Goal: Information Seeking & Learning: Learn about a topic

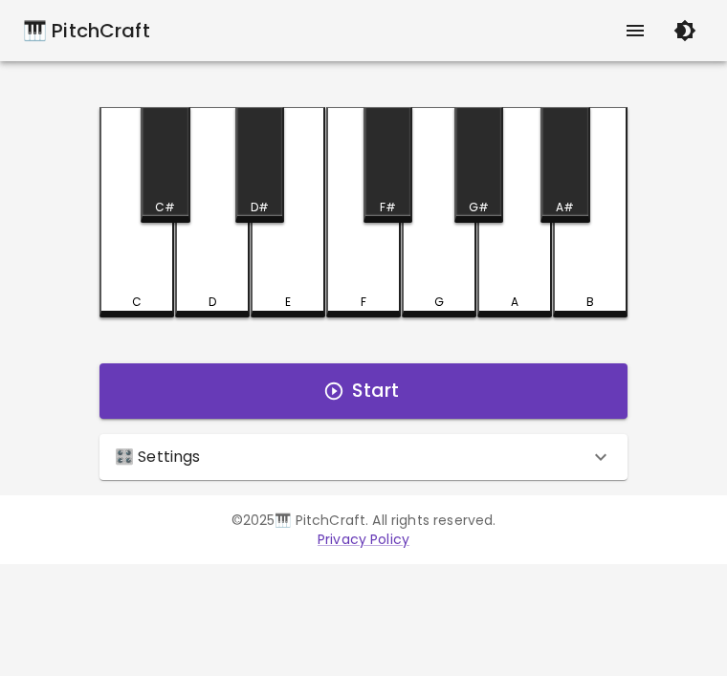
click at [687, 29] on icon "button" at bounding box center [685, 30] width 23 height 23
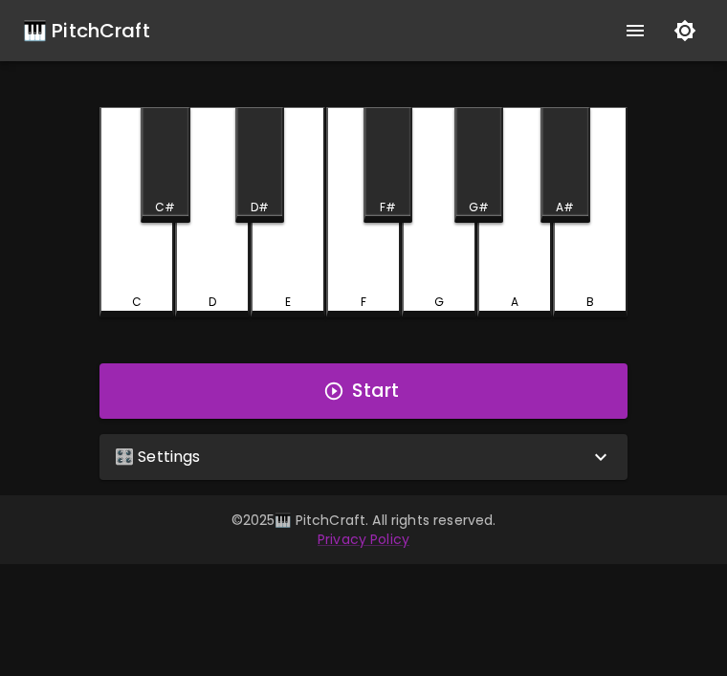
click at [681, 42] on button "button" at bounding box center [685, 30] width 38 height 38
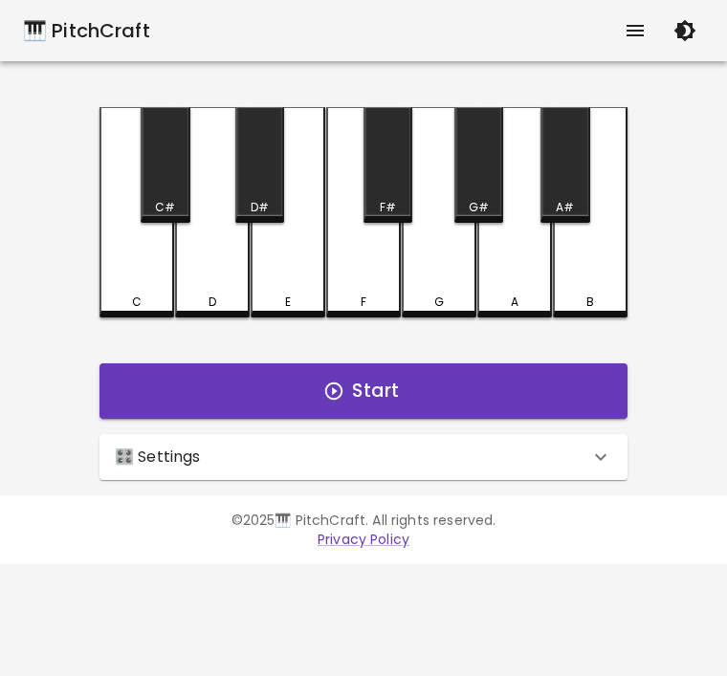
click at [679, 40] on icon "button" at bounding box center [685, 30] width 23 height 23
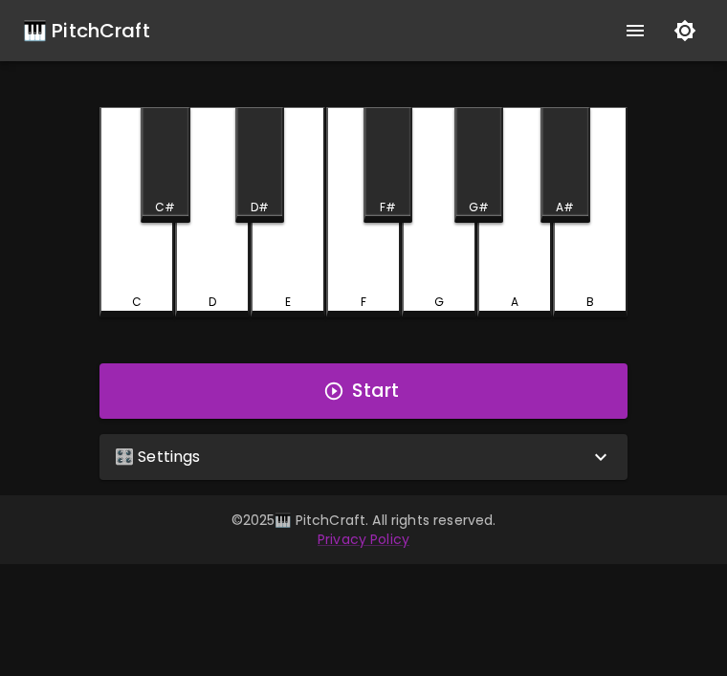
click at [636, 23] on icon "show more" at bounding box center [635, 30] width 23 height 23
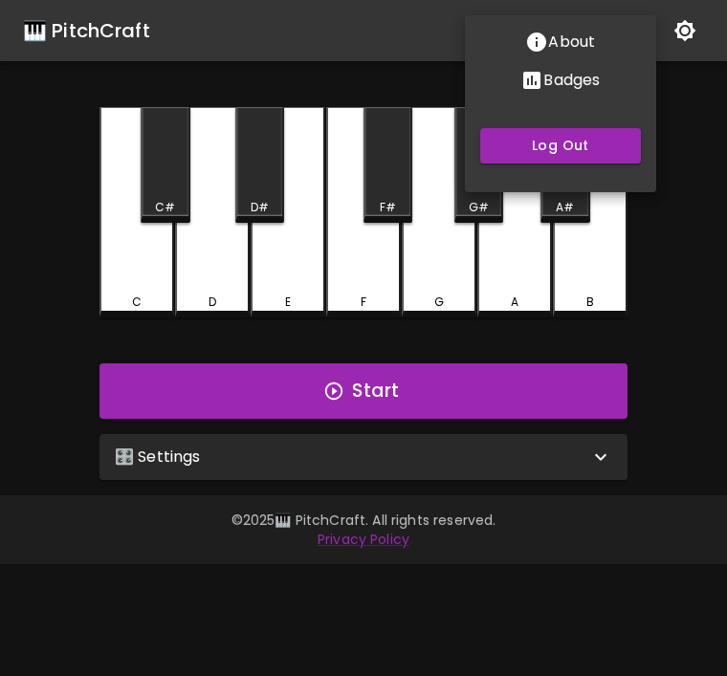
click at [692, 130] on div at bounding box center [363, 338] width 727 height 676
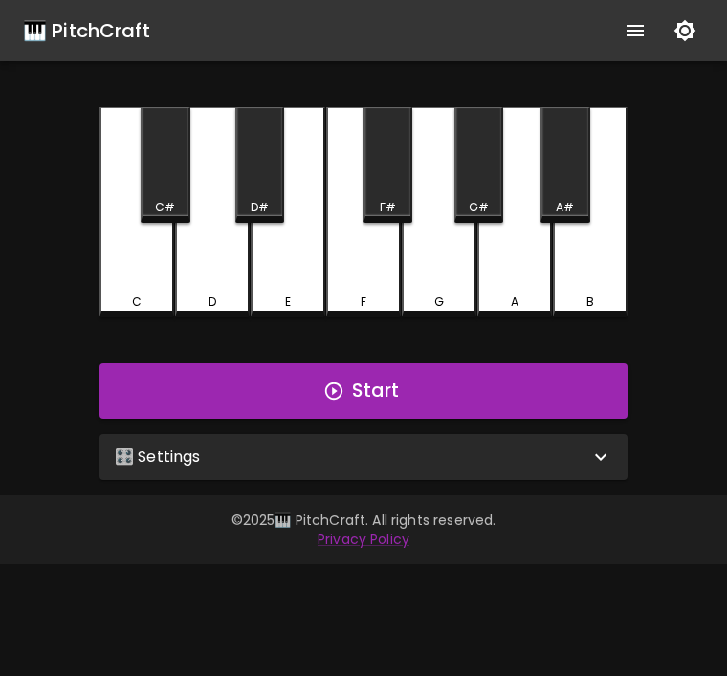
click at [579, 448] on div "🎛️ Settings" at bounding box center [352, 457] width 475 height 23
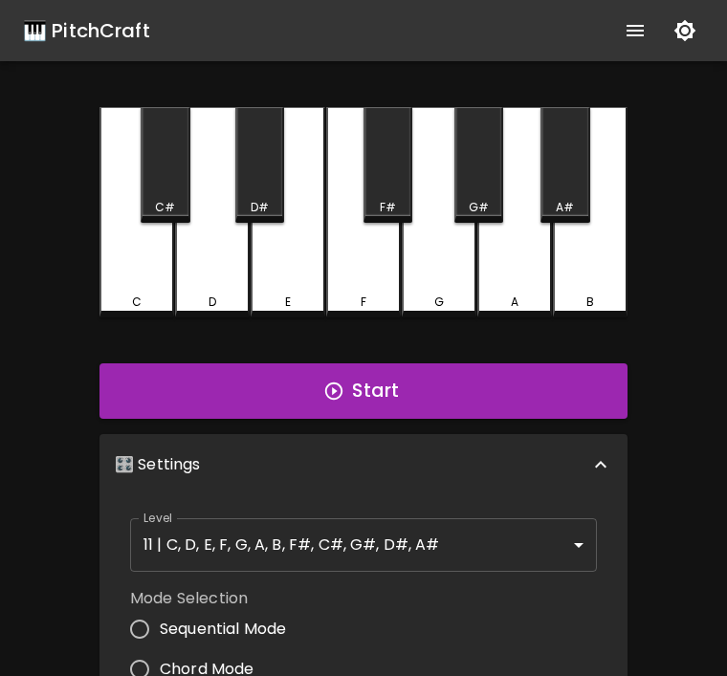
click at [531, 551] on body "🎹 PitchCraft About Badges Log Out C C# D D# E F F# G G# A A# B Start 🎛️ Setting…" at bounding box center [363, 579] width 727 height 1159
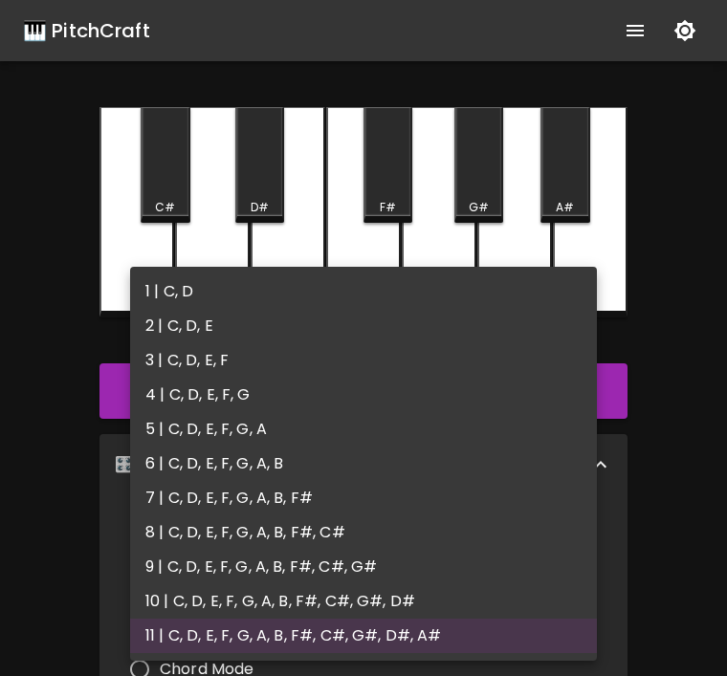
click at [173, 337] on li "2 | C, D, E" at bounding box center [363, 326] width 467 height 34
type input "3"
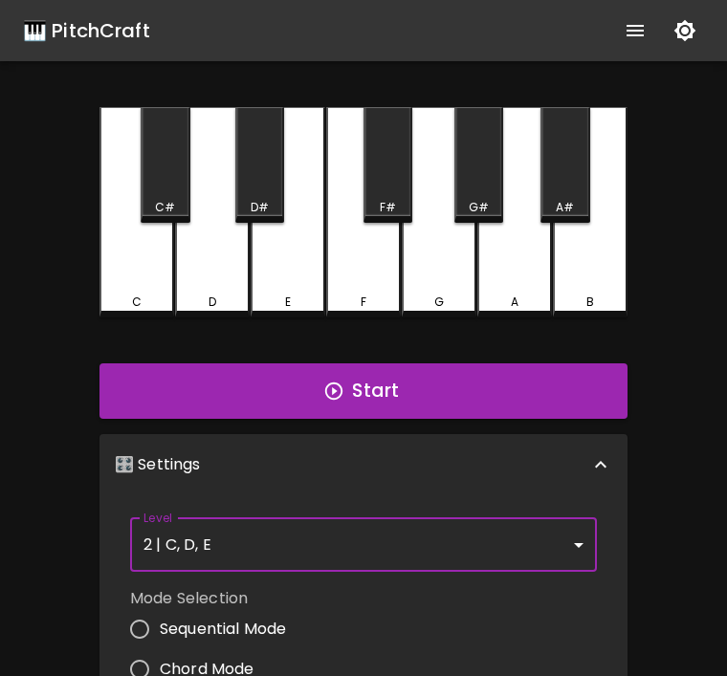
click at [509, 398] on button "Start" at bounding box center [364, 391] width 528 height 55
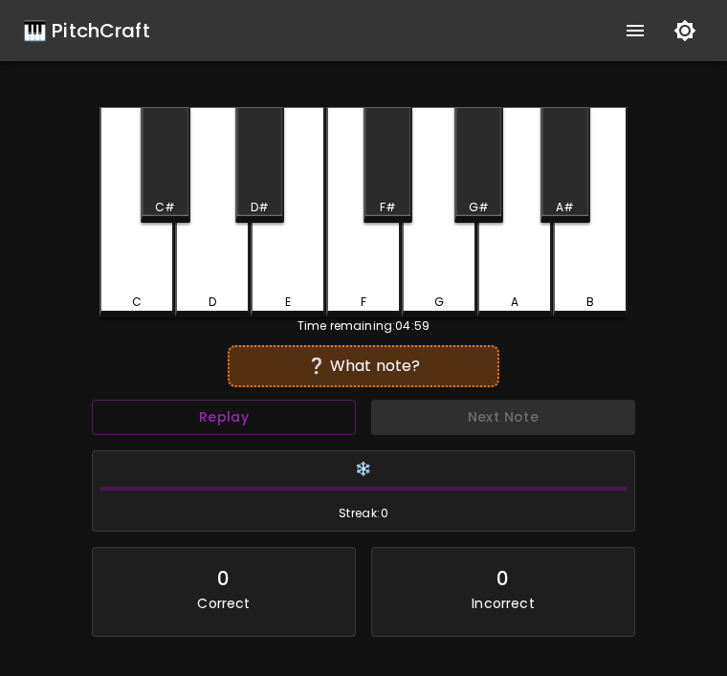
click at [135, 265] on div "C" at bounding box center [137, 212] width 75 height 210
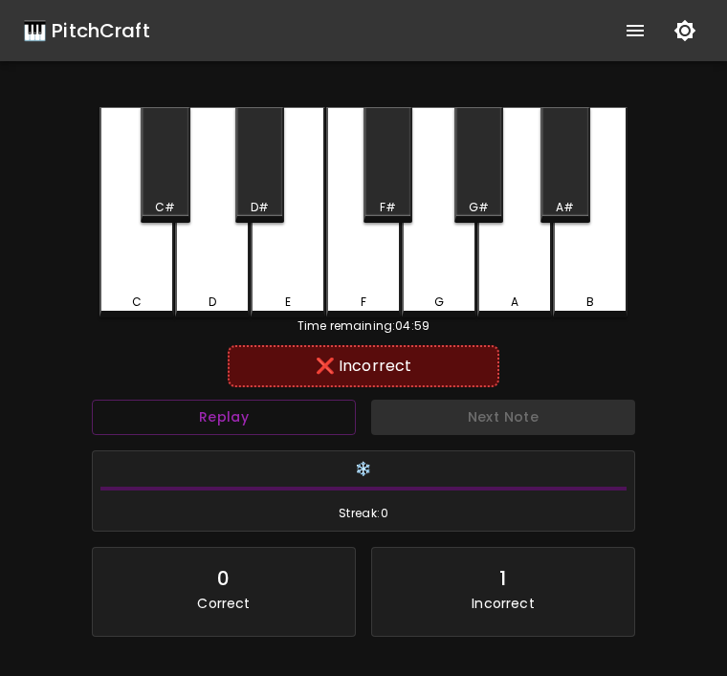
click at [136, 279] on div "C" at bounding box center [137, 212] width 75 height 210
click at [354, 365] on div "❌ Incorrect" at bounding box center [363, 366] width 253 height 23
click at [258, 415] on button "Replay" at bounding box center [224, 417] width 264 height 35
click at [144, 287] on div "C" at bounding box center [137, 212] width 75 height 210
click at [248, 428] on button "Replay" at bounding box center [224, 417] width 264 height 35
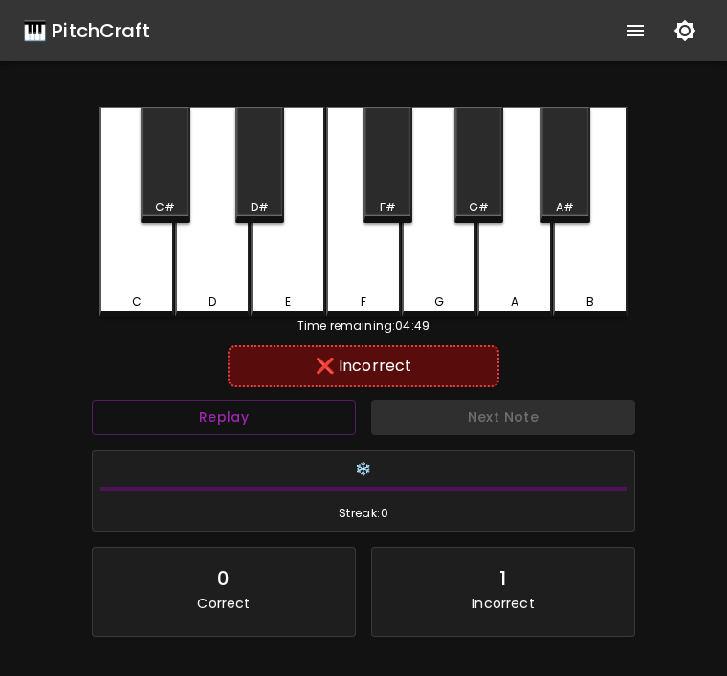
click at [200, 293] on div "D" at bounding box center [212, 212] width 75 height 210
click at [243, 418] on button "Replay" at bounding box center [224, 417] width 264 height 35
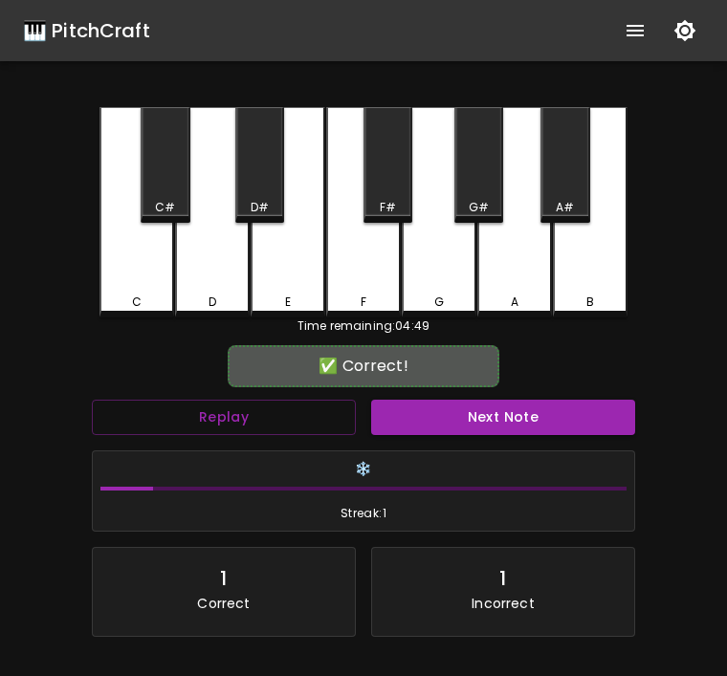
click at [279, 254] on div "E" at bounding box center [288, 212] width 75 height 210
click at [487, 405] on button "Next Note" at bounding box center [503, 417] width 264 height 35
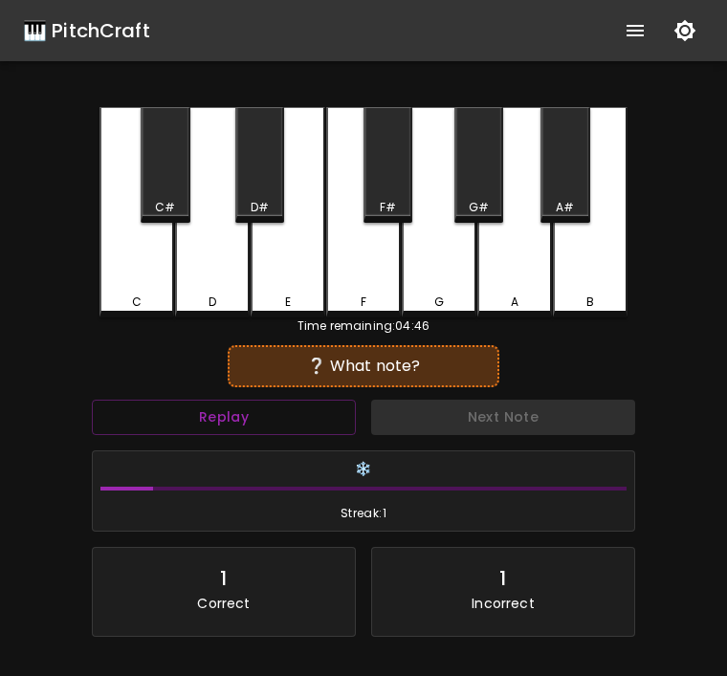
click at [278, 274] on div "E" at bounding box center [288, 212] width 75 height 210
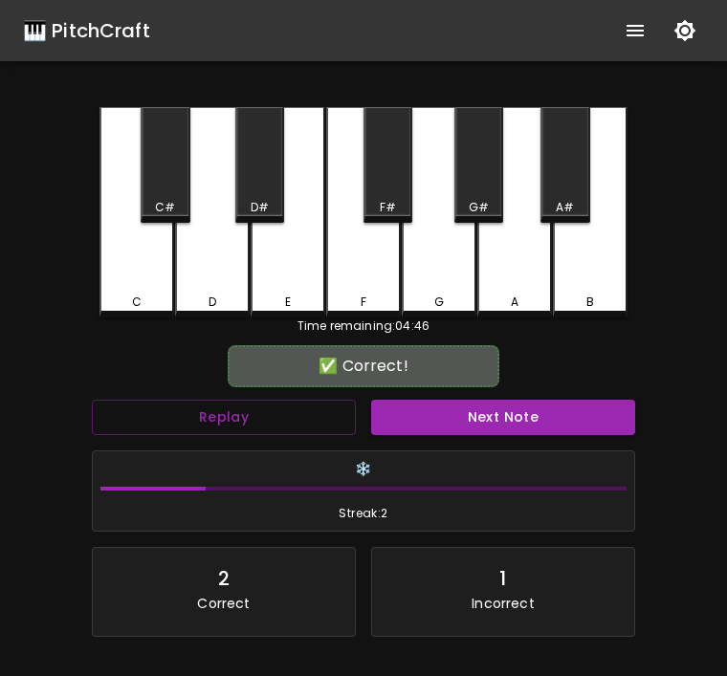
click at [499, 402] on button "Next Note" at bounding box center [503, 417] width 264 height 35
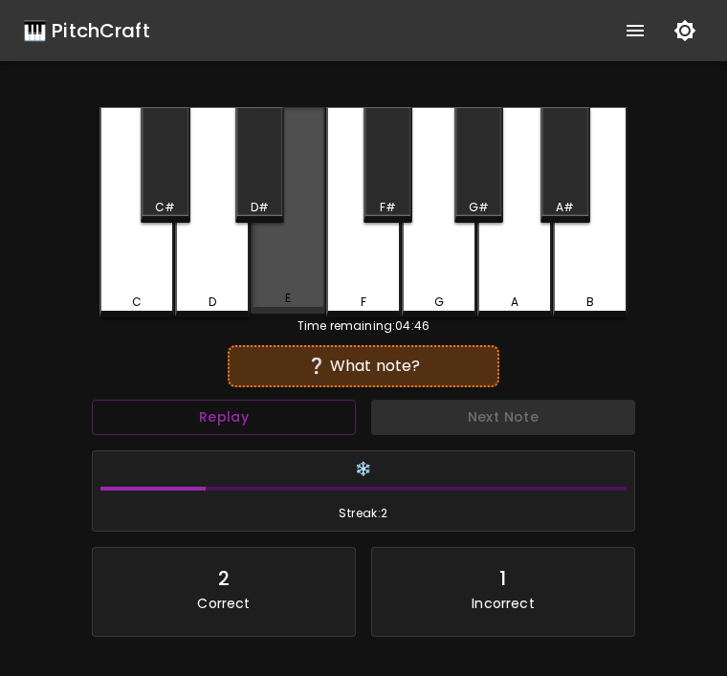
click at [286, 273] on div "E" at bounding box center [288, 210] width 75 height 207
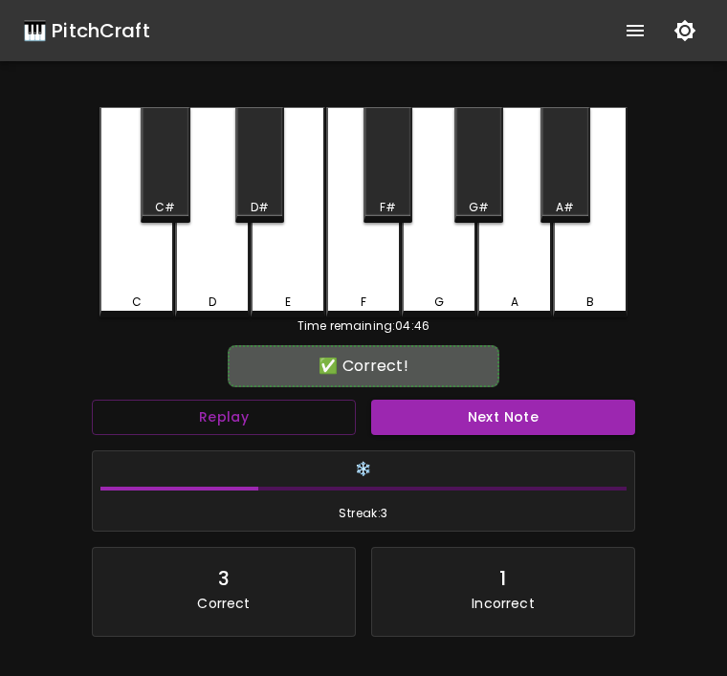
click at [570, 431] on button "Next Note" at bounding box center [503, 417] width 264 height 35
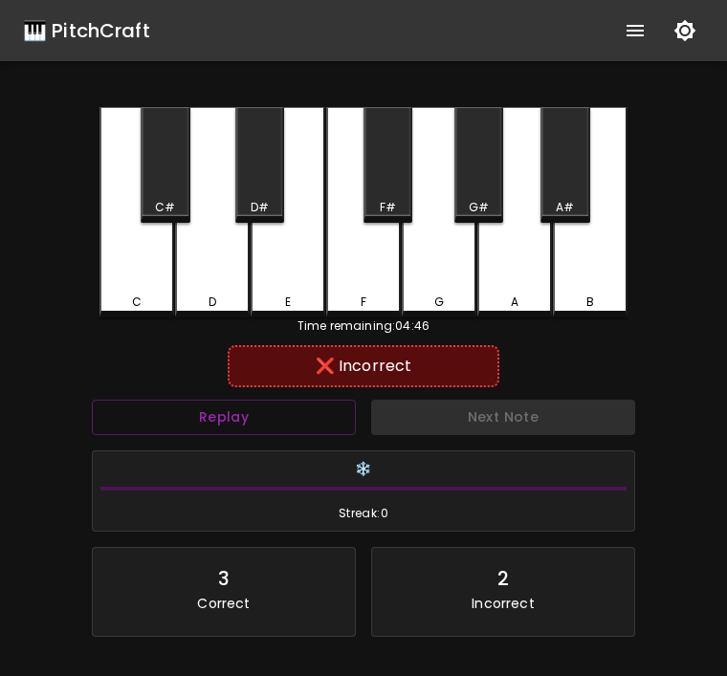
click at [209, 282] on div "D" at bounding box center [212, 212] width 75 height 210
click at [238, 412] on button "Replay" at bounding box center [224, 417] width 264 height 35
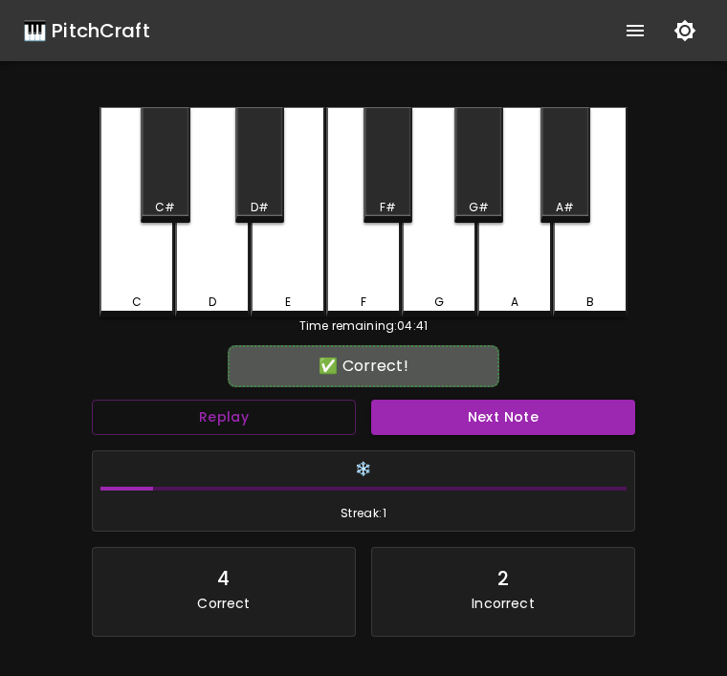
click at [135, 304] on div "C" at bounding box center [137, 302] width 10 height 17
click at [472, 412] on button "Next Note" at bounding box center [503, 417] width 264 height 35
click at [117, 277] on div "C" at bounding box center [137, 212] width 75 height 210
click at [521, 406] on button "Next Note" at bounding box center [503, 417] width 264 height 35
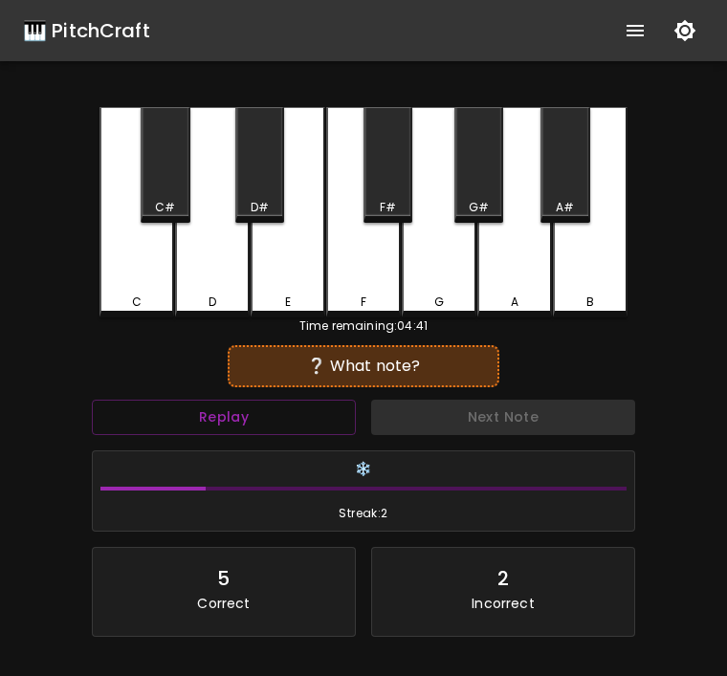
click at [216, 288] on div "D" at bounding box center [212, 212] width 75 height 210
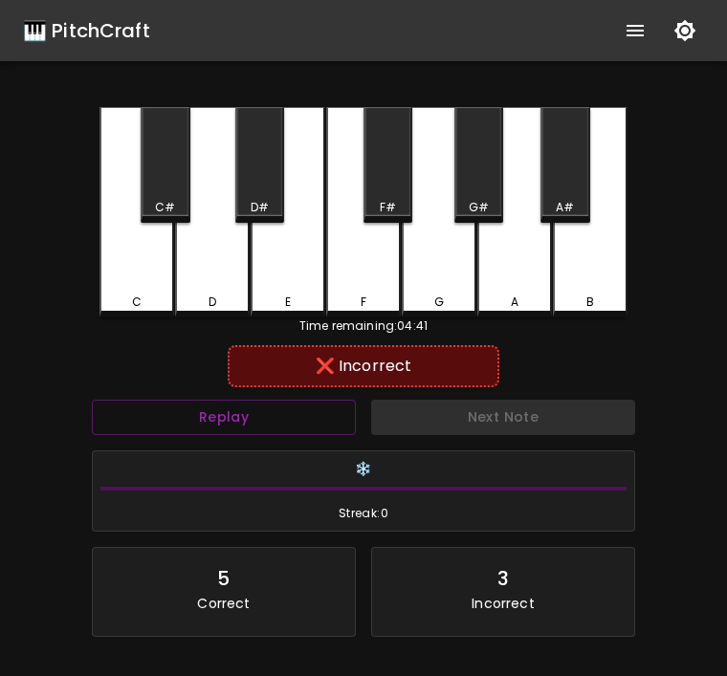
click at [546, 419] on div "Next Note" at bounding box center [503, 417] width 279 height 51
click at [516, 599] on p "Incorrect" at bounding box center [503, 603] width 62 height 19
click at [539, 586] on div "3 Incorrect" at bounding box center [503, 589] width 232 height 50
click at [538, 586] on div "3 Incorrect" at bounding box center [503, 589] width 232 height 50
click at [498, 589] on div "3" at bounding box center [503, 579] width 11 height 31
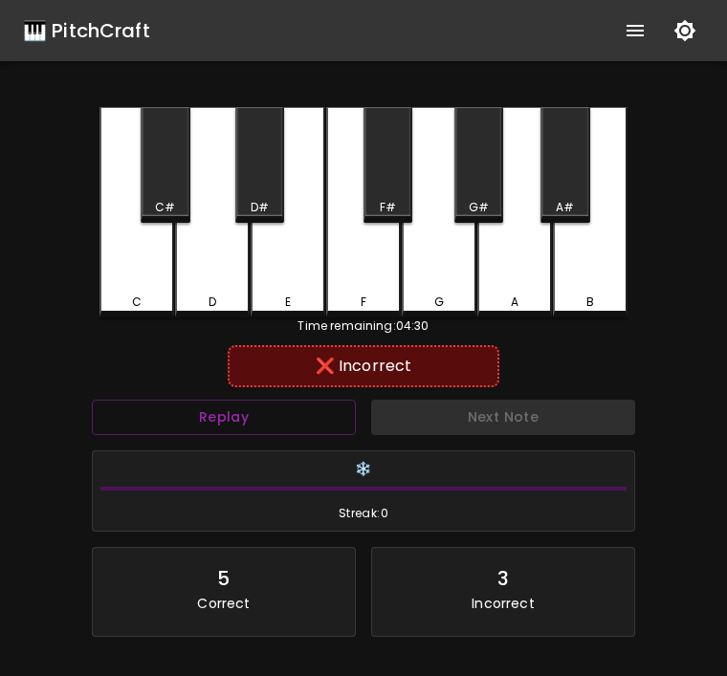
click at [241, 408] on button "Replay" at bounding box center [224, 417] width 264 height 35
click at [149, 283] on div "C" at bounding box center [137, 212] width 75 height 210
click at [254, 415] on button "Replay" at bounding box center [224, 417] width 264 height 35
click at [211, 262] on div "D" at bounding box center [212, 212] width 75 height 210
click at [256, 404] on button "Replay" at bounding box center [224, 417] width 264 height 35
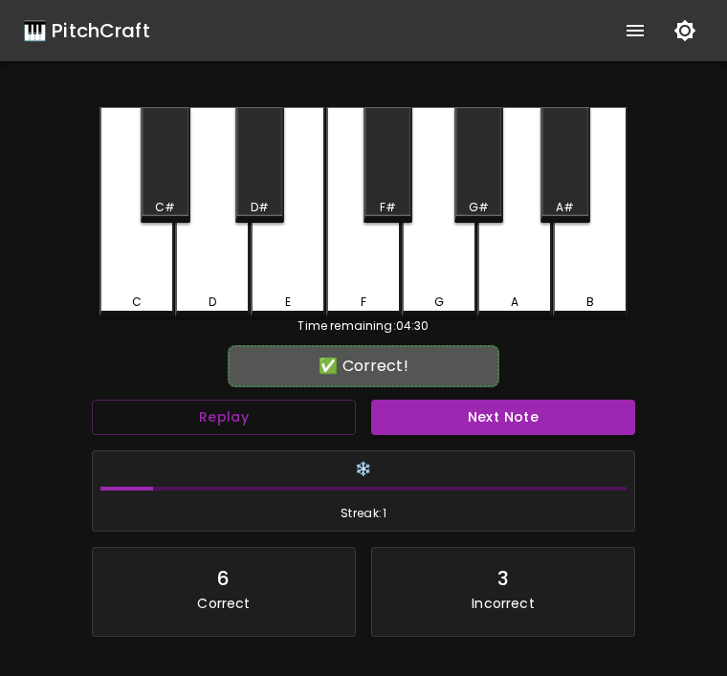
click at [272, 263] on div "E" at bounding box center [288, 212] width 75 height 210
click at [447, 419] on button "Next Note" at bounding box center [503, 417] width 264 height 35
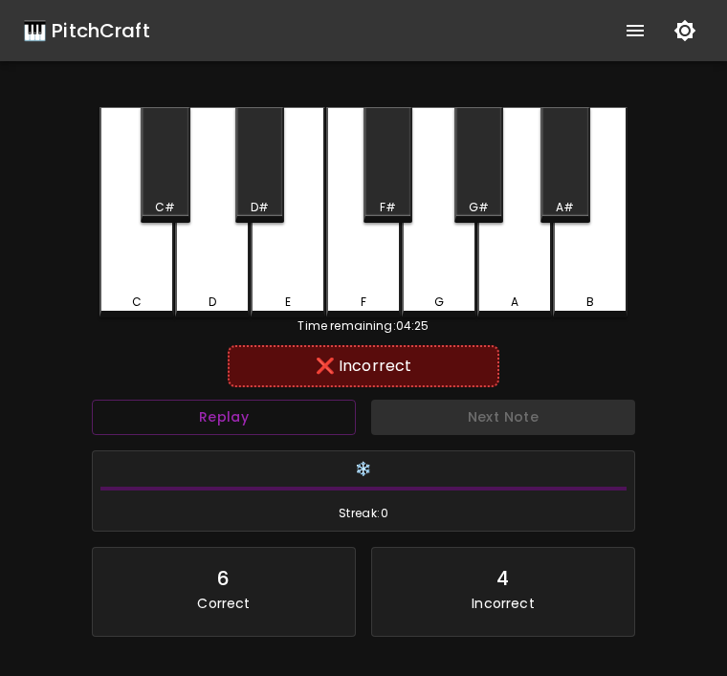
click at [214, 306] on div "D" at bounding box center [213, 302] width 8 height 17
click at [240, 431] on button "Replay" at bounding box center [224, 417] width 264 height 35
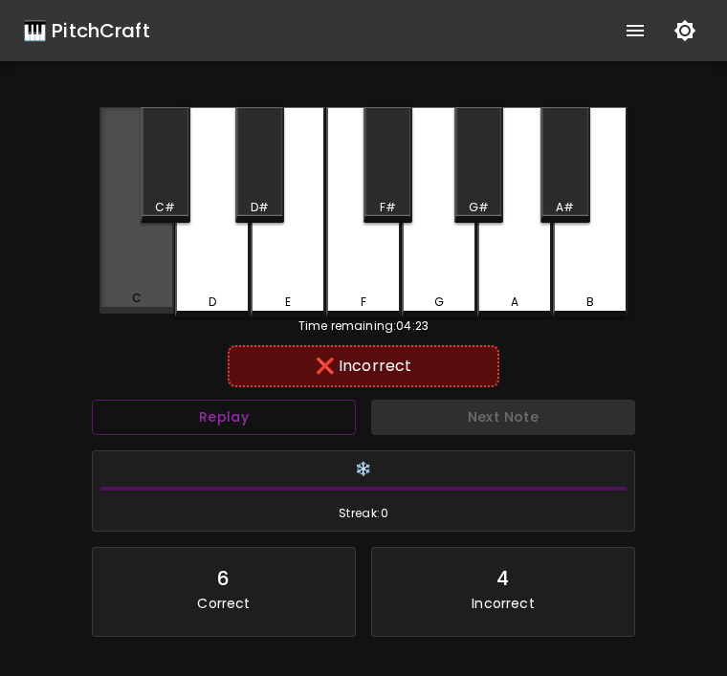
click at [131, 297] on div "C" at bounding box center [136, 298] width 71 height 17
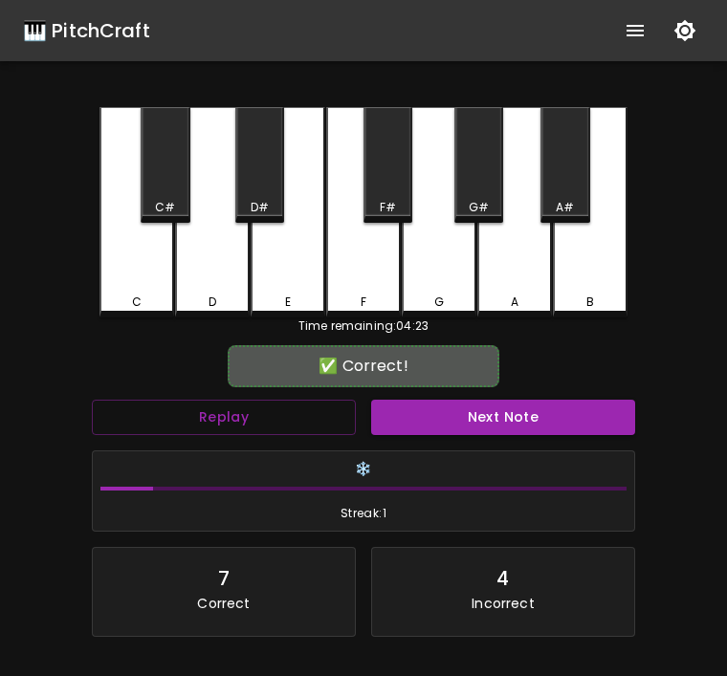
click at [446, 412] on button "Next Note" at bounding box center [503, 417] width 264 height 35
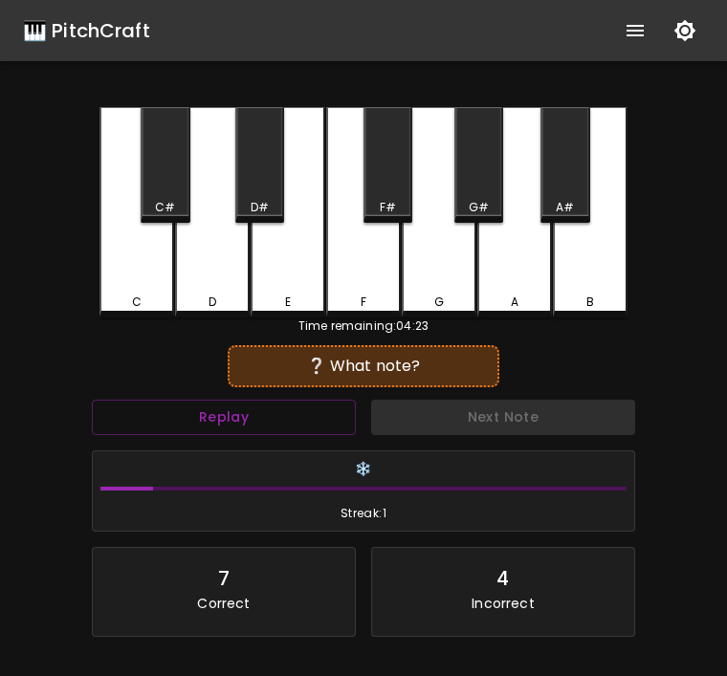
click at [229, 353] on div "❔ What note?" at bounding box center [364, 366] width 272 height 42
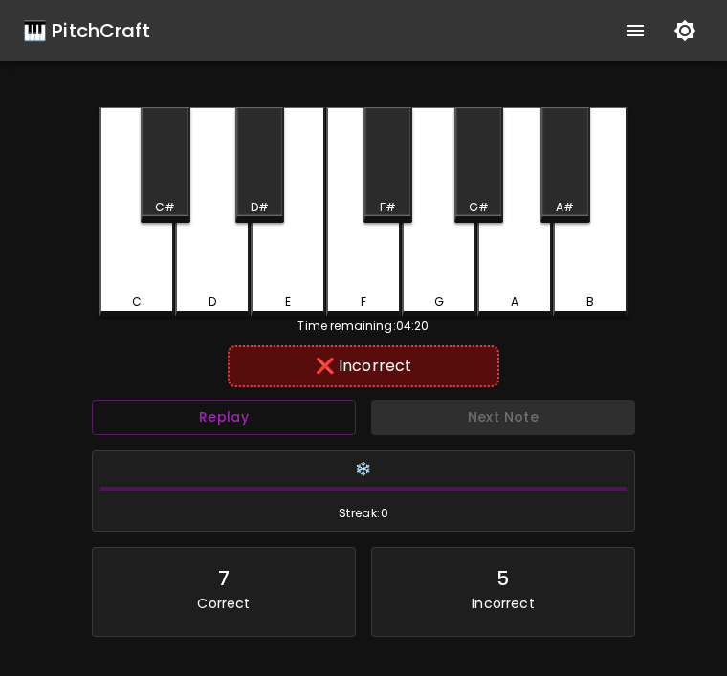
click at [291, 292] on div "E" at bounding box center [288, 212] width 75 height 210
click at [559, 453] on div "❄️ Streak: 0" at bounding box center [364, 492] width 542 height 80
click at [448, 413] on div "Next Note" at bounding box center [503, 417] width 279 height 51
click at [254, 431] on button "Replay" at bounding box center [224, 417] width 264 height 35
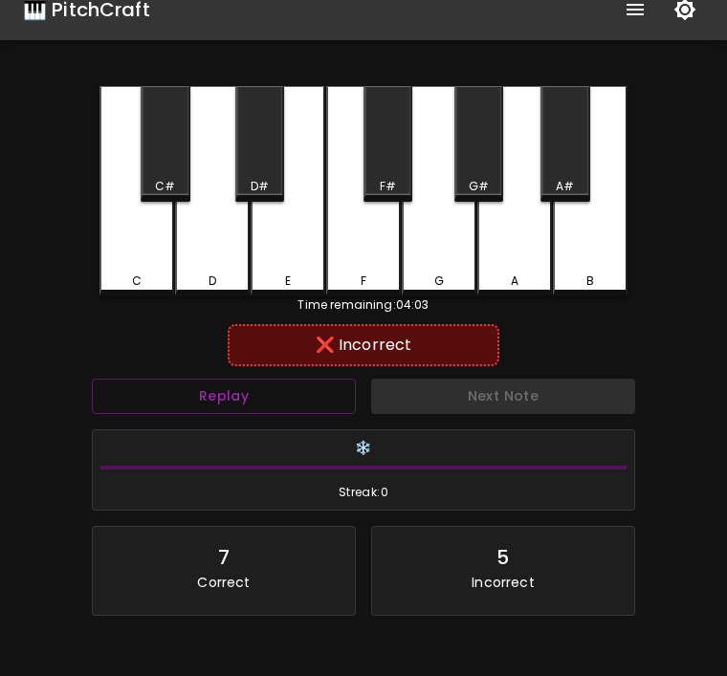
scroll to position [21, 0]
click at [255, 276] on div "E" at bounding box center [288, 281] width 71 height 17
click at [220, 272] on div "D" at bounding box center [212, 191] width 75 height 210
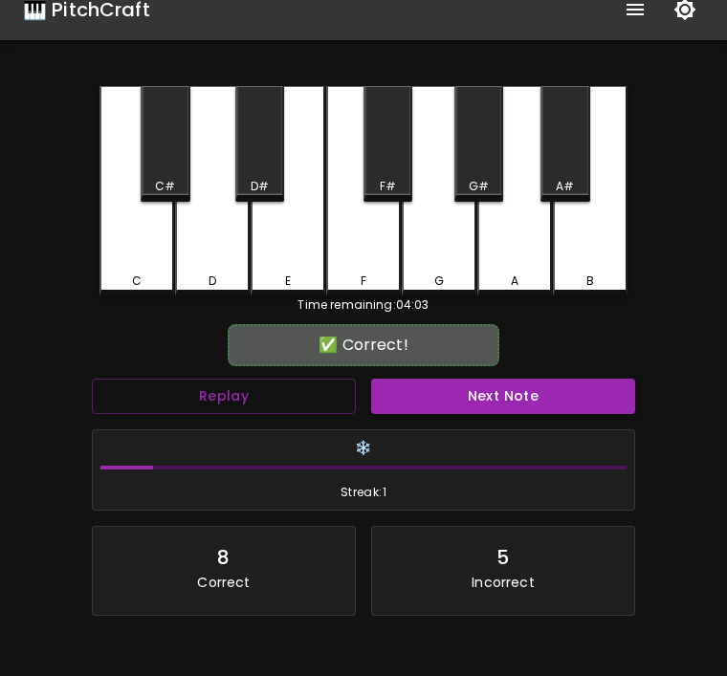
click at [453, 411] on button "Next Note" at bounding box center [503, 396] width 264 height 35
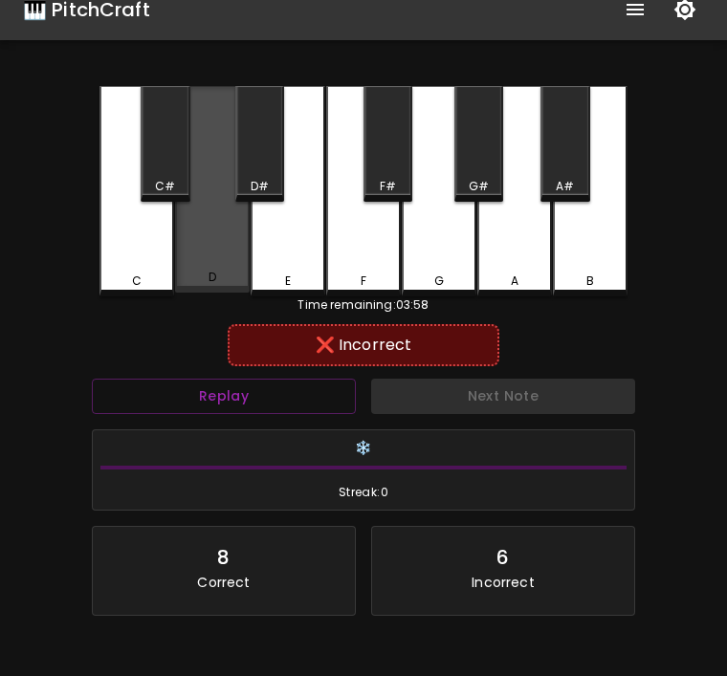
click at [221, 271] on div "D" at bounding box center [212, 189] width 75 height 207
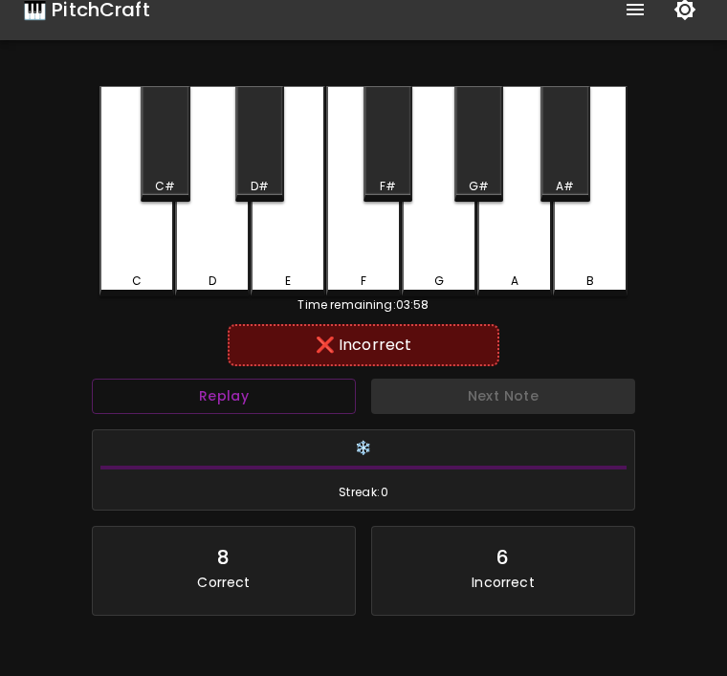
click at [462, 363] on div "❌ Incorrect" at bounding box center [364, 345] width 272 height 42
click at [230, 393] on button "Replay" at bounding box center [224, 396] width 264 height 35
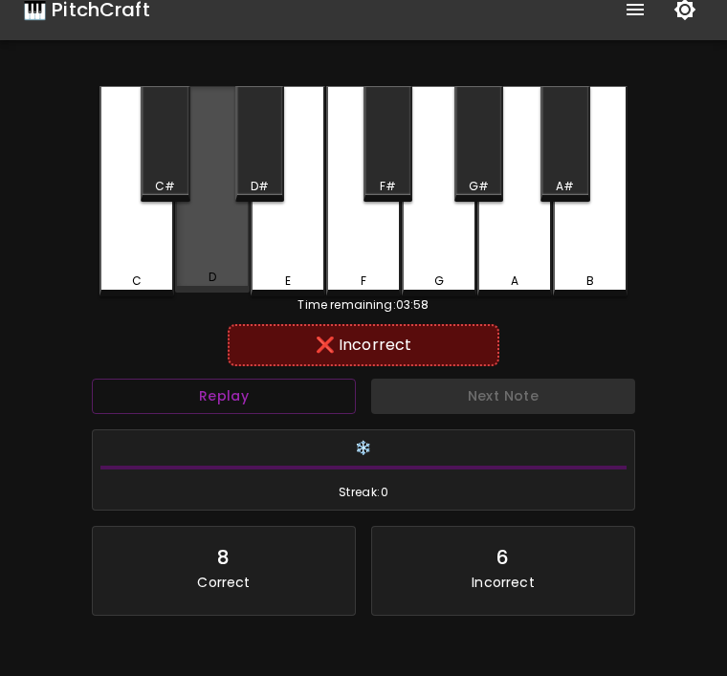
click at [207, 255] on div "D" at bounding box center [212, 189] width 75 height 207
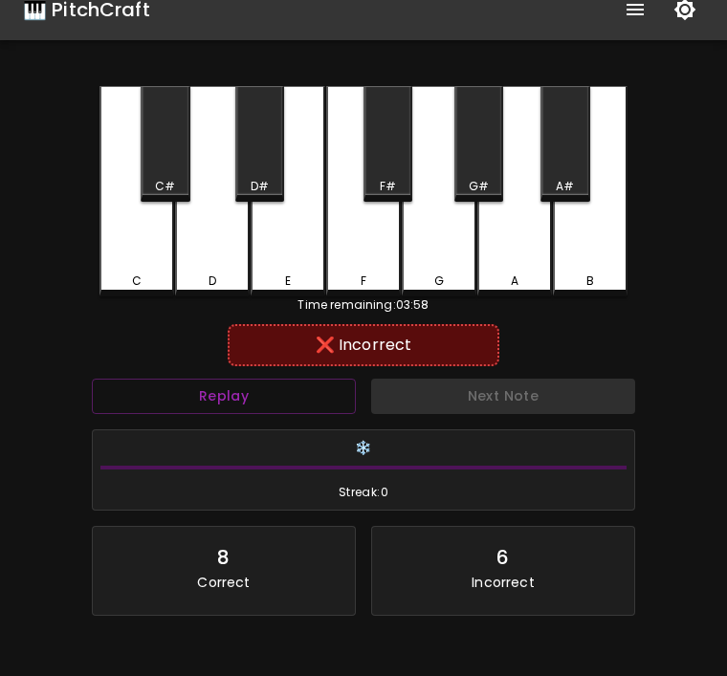
click at [394, 389] on div "Next Note" at bounding box center [503, 396] width 279 height 51
click at [268, 397] on button "Replay" at bounding box center [224, 396] width 264 height 35
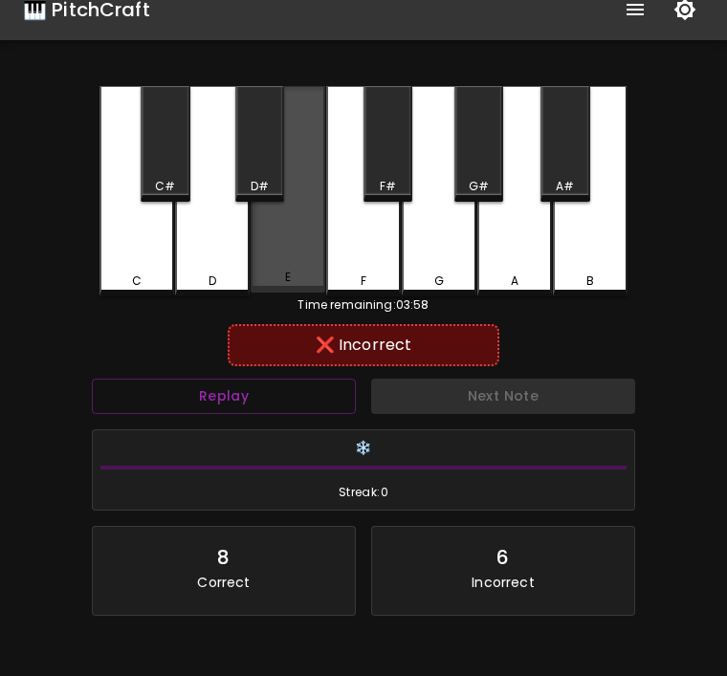
click at [280, 260] on div "E" at bounding box center [288, 189] width 75 height 207
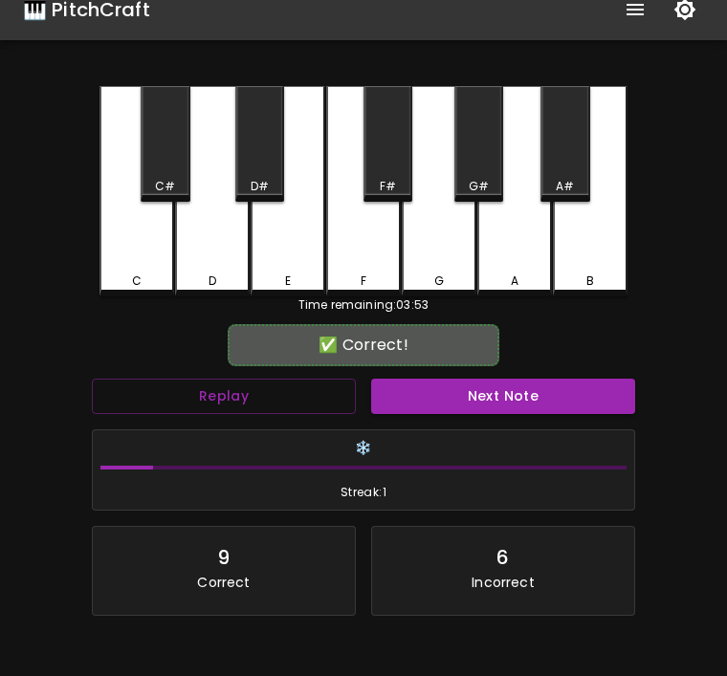
click at [132, 262] on div "C" at bounding box center [137, 191] width 75 height 210
click at [491, 410] on button "Next Note" at bounding box center [503, 396] width 264 height 35
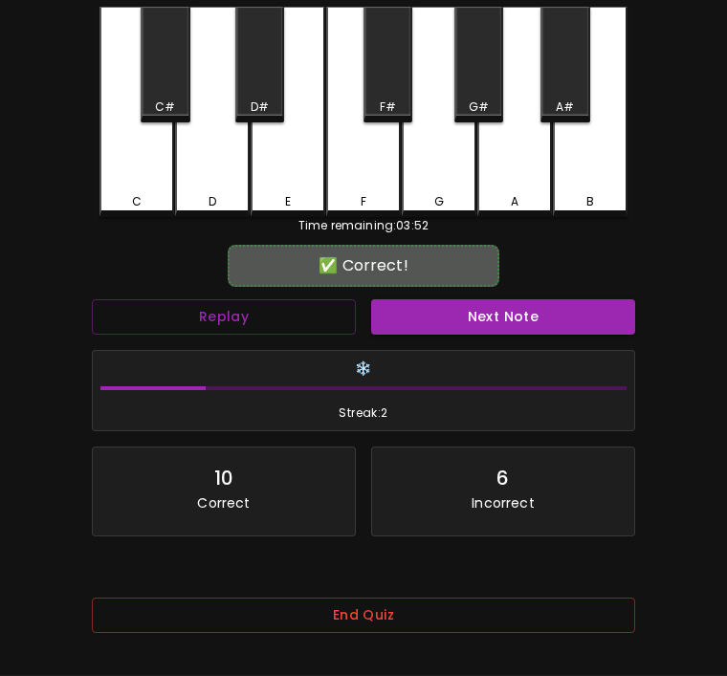
scroll to position [104, 0]
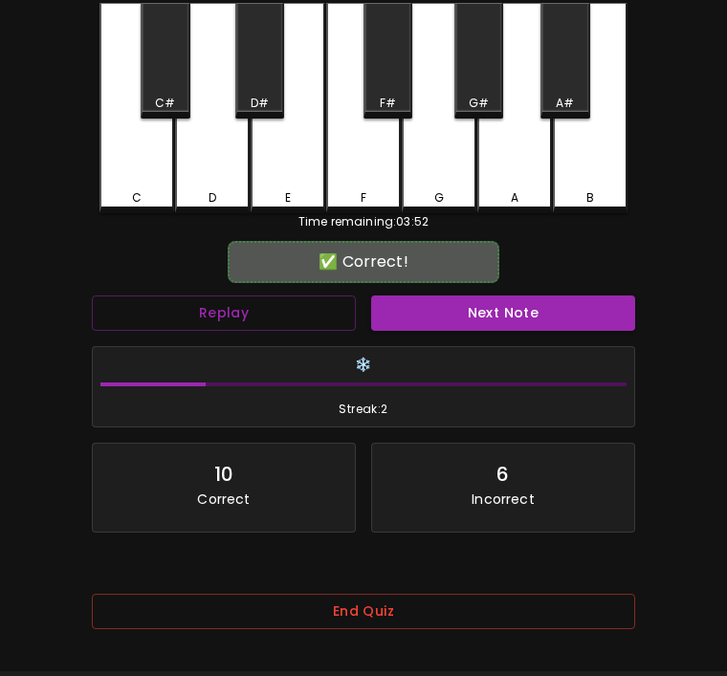
click at [527, 319] on button "Next Note" at bounding box center [503, 313] width 264 height 35
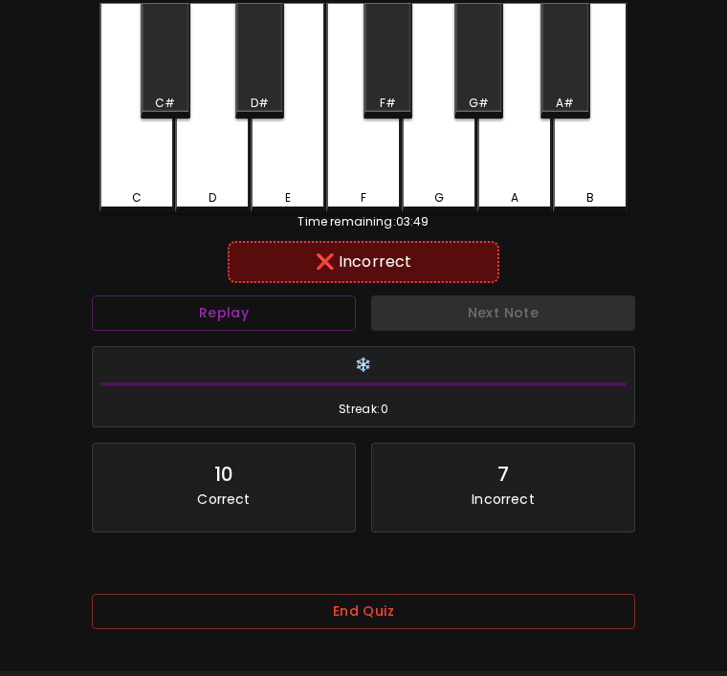
click at [232, 166] on div "D" at bounding box center [212, 108] width 75 height 210
click at [13, 18] on div "🎹 PitchCraft About Badges Log Out C C# D D# E F F# G G# A A# B Time remaining: …" at bounding box center [363, 276] width 727 height 761
click at [508, 621] on button "End Quiz" at bounding box center [363, 611] width 543 height 35
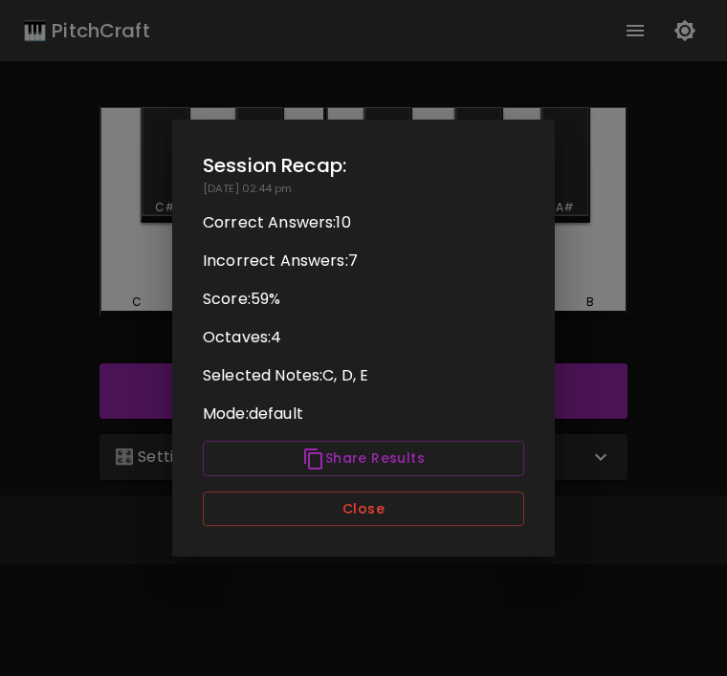
click at [483, 524] on button "Close" at bounding box center [363, 509] width 321 height 35
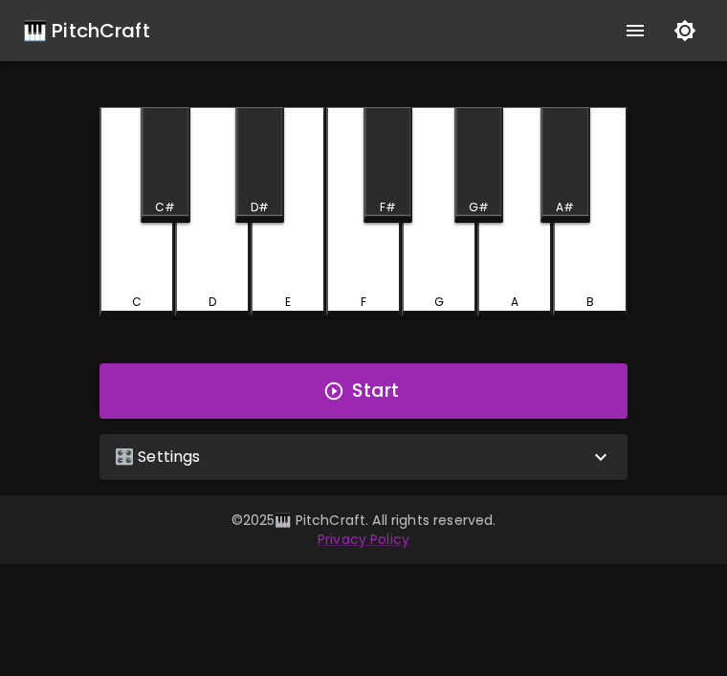
click at [598, 471] on div "🎛️ Settings" at bounding box center [364, 457] width 528 height 46
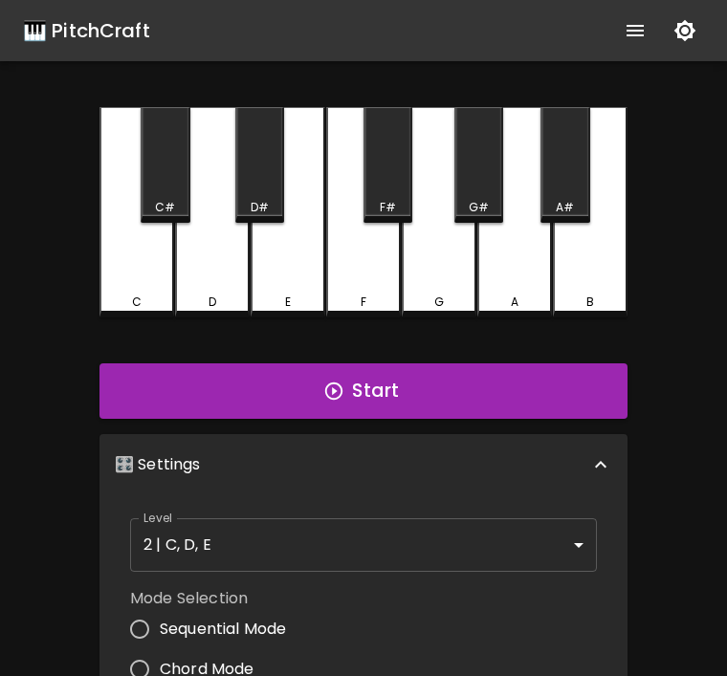
click at [542, 542] on body "🎹 PitchCraft About Badges Log Out C C# D D# E F F# G G# A A# B Start 🎛️ Setting…" at bounding box center [363, 579] width 727 height 1159
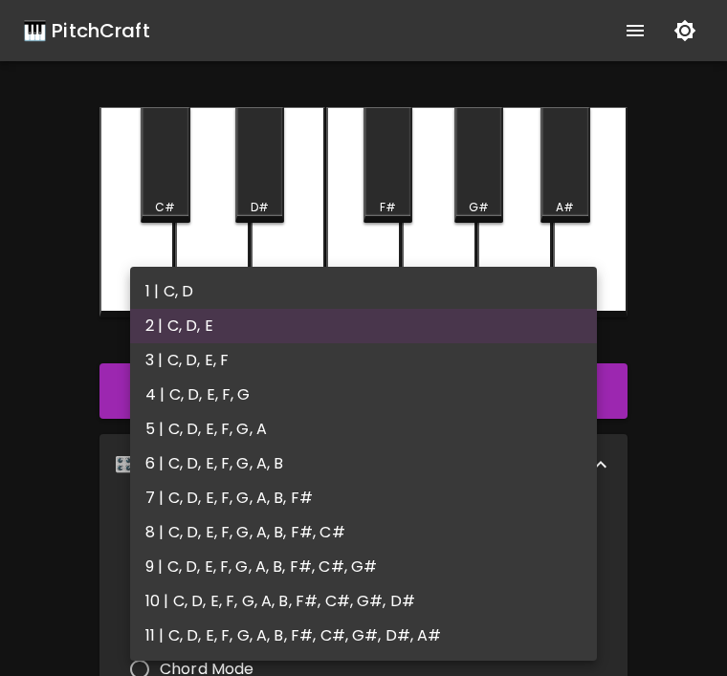
click at [180, 294] on li "1 | C, D" at bounding box center [363, 292] width 467 height 34
type input "1"
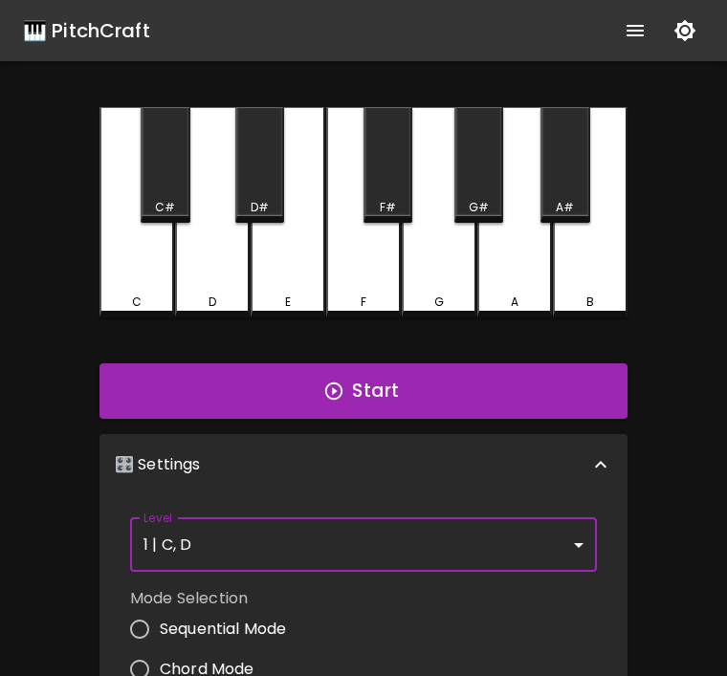
click at [540, 395] on button "Start" at bounding box center [364, 391] width 528 height 55
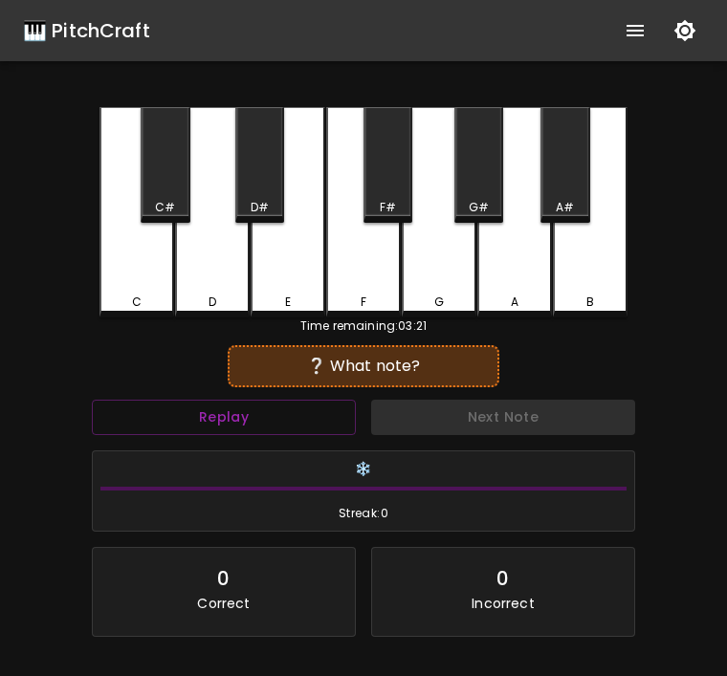
click at [141, 274] on div "C" at bounding box center [137, 212] width 75 height 210
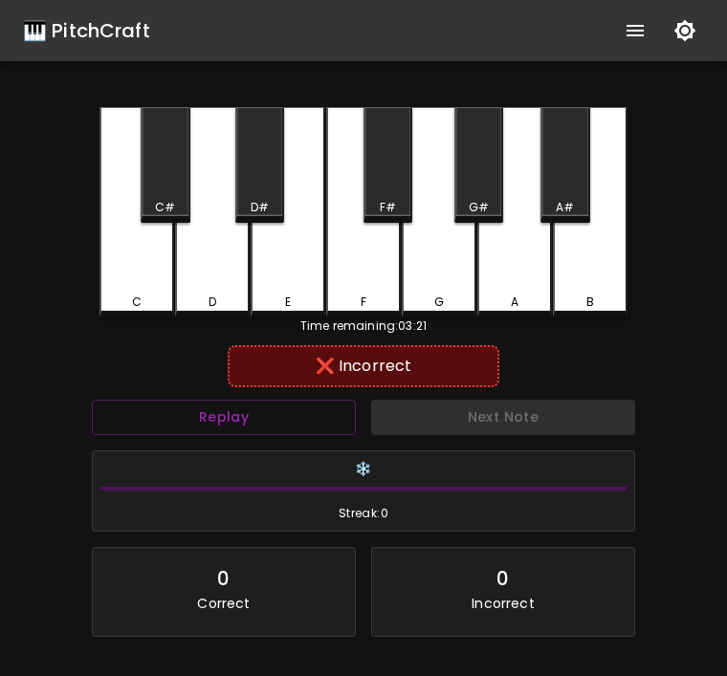
click at [490, 404] on div "Next Note" at bounding box center [503, 417] width 279 height 51
click at [257, 417] on button "Replay" at bounding box center [224, 417] width 264 height 35
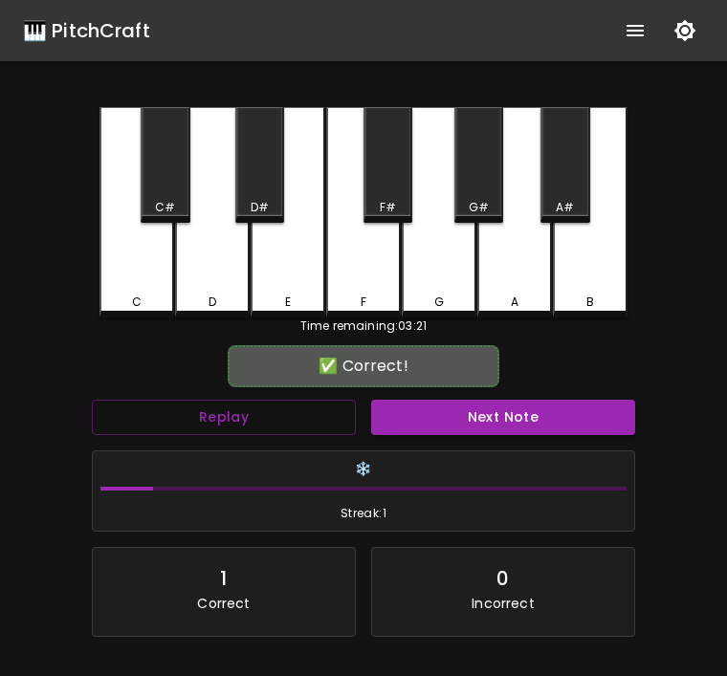
click at [220, 274] on div "D" at bounding box center [212, 212] width 75 height 210
click at [283, 406] on button "Replay" at bounding box center [224, 417] width 264 height 35
click at [188, 255] on div "D" at bounding box center [212, 212] width 75 height 210
click at [269, 396] on div "Replay" at bounding box center [223, 417] width 279 height 51
click at [245, 404] on button "Replay" at bounding box center [224, 417] width 264 height 35
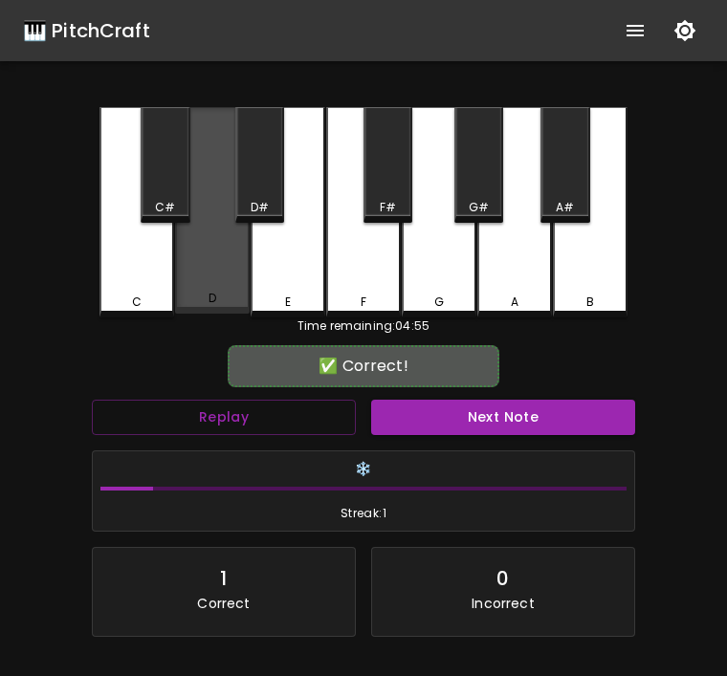
click at [200, 276] on div "D" at bounding box center [212, 210] width 75 height 207
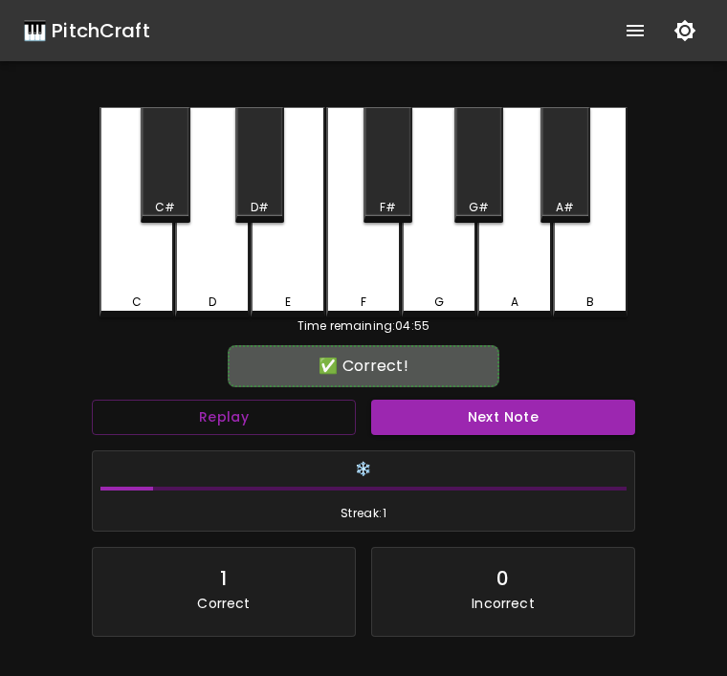
click at [266, 401] on button "Replay" at bounding box center [224, 417] width 264 height 35
click at [509, 411] on button "Next Note" at bounding box center [503, 417] width 264 height 35
click at [205, 282] on div "D" at bounding box center [212, 212] width 75 height 210
click at [553, 445] on div "❄️ Streak: 2" at bounding box center [363, 492] width 559 height 98
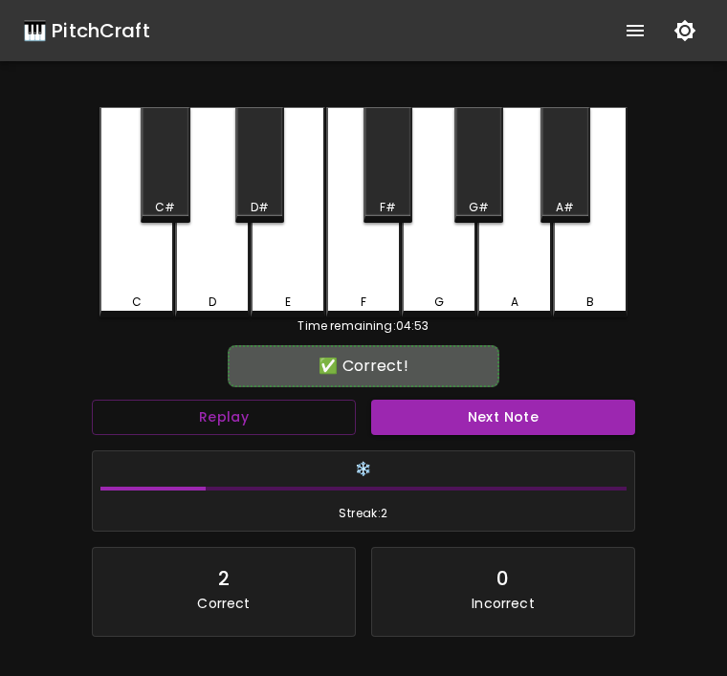
click at [517, 415] on button "Next Note" at bounding box center [503, 417] width 264 height 35
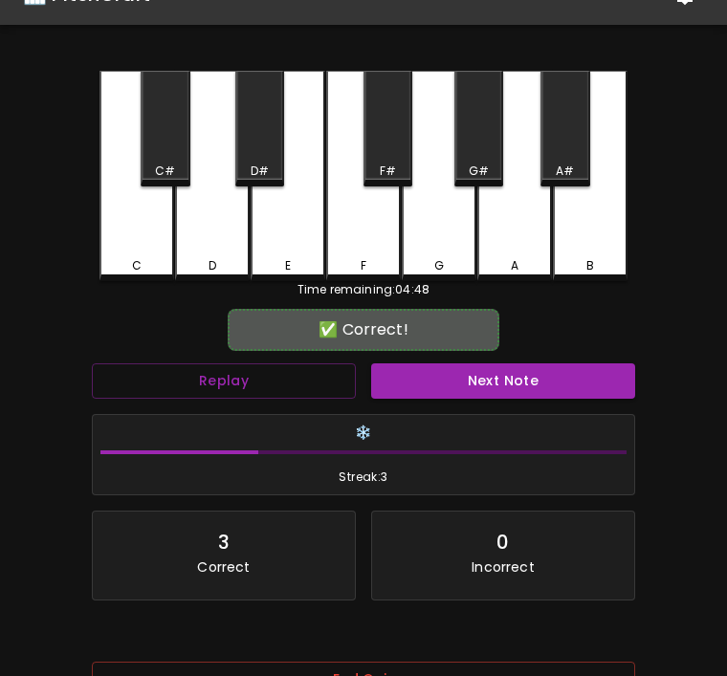
scroll to position [36, 0]
click at [567, 368] on button "Next Note" at bounding box center [503, 381] width 264 height 35
click at [212, 232] on div "D" at bounding box center [212, 176] width 75 height 210
click at [563, 390] on button "Next Note" at bounding box center [503, 381] width 264 height 35
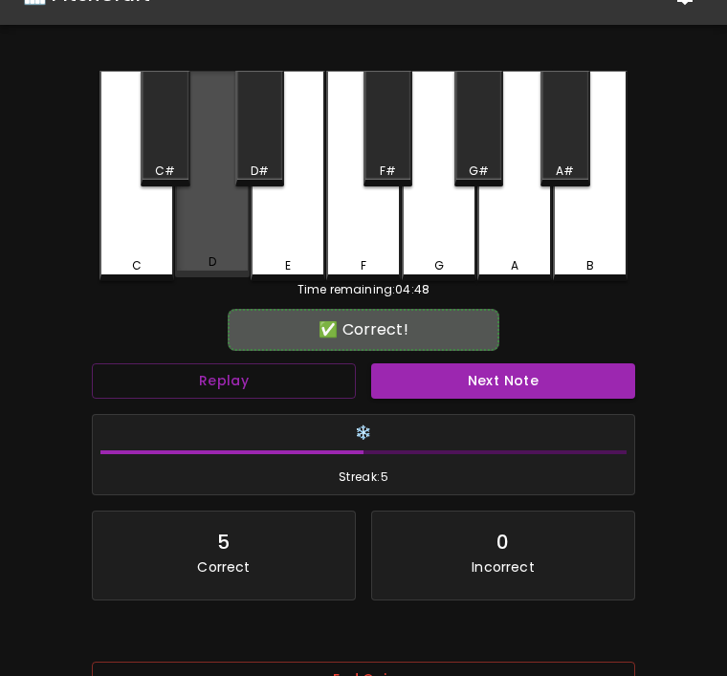
click at [214, 235] on div "D" at bounding box center [212, 174] width 75 height 207
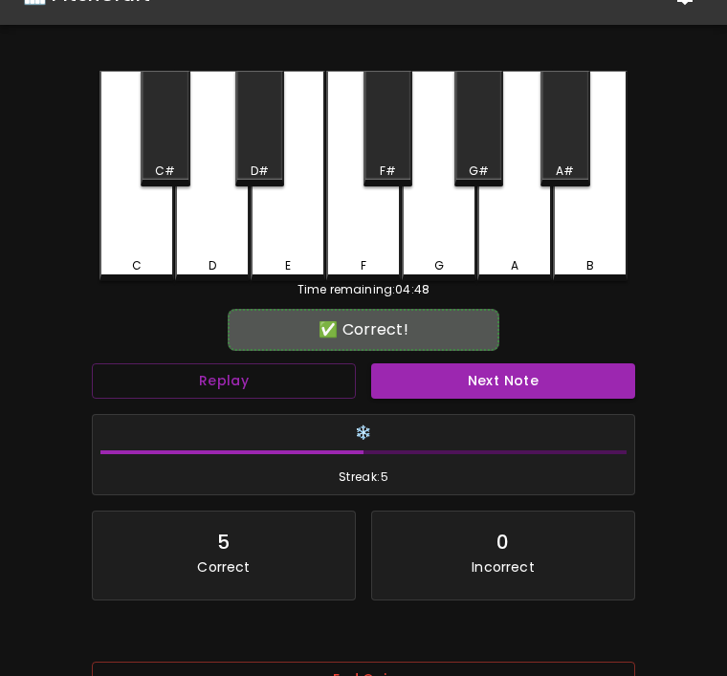
click at [566, 369] on button "Next Note" at bounding box center [503, 381] width 264 height 35
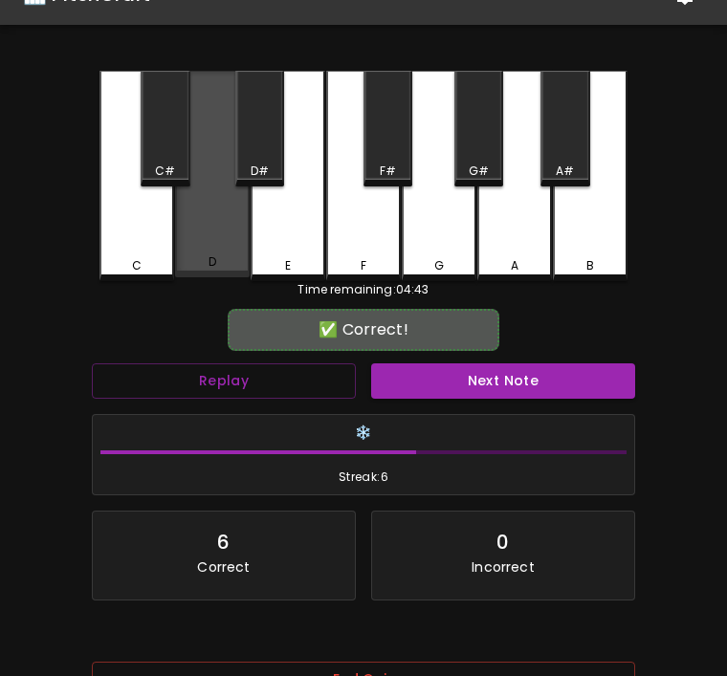
click at [234, 231] on div "D" at bounding box center [212, 174] width 75 height 207
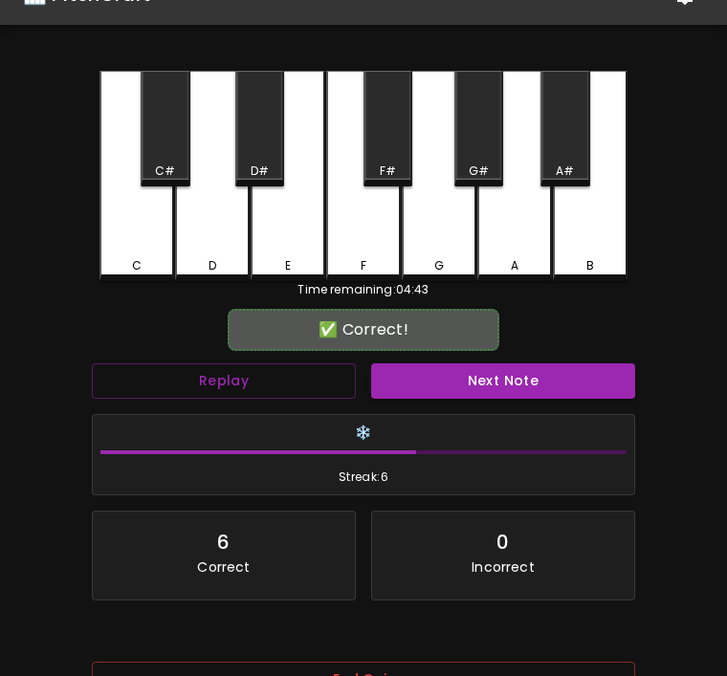
click at [608, 364] on button "Next Note" at bounding box center [503, 381] width 264 height 35
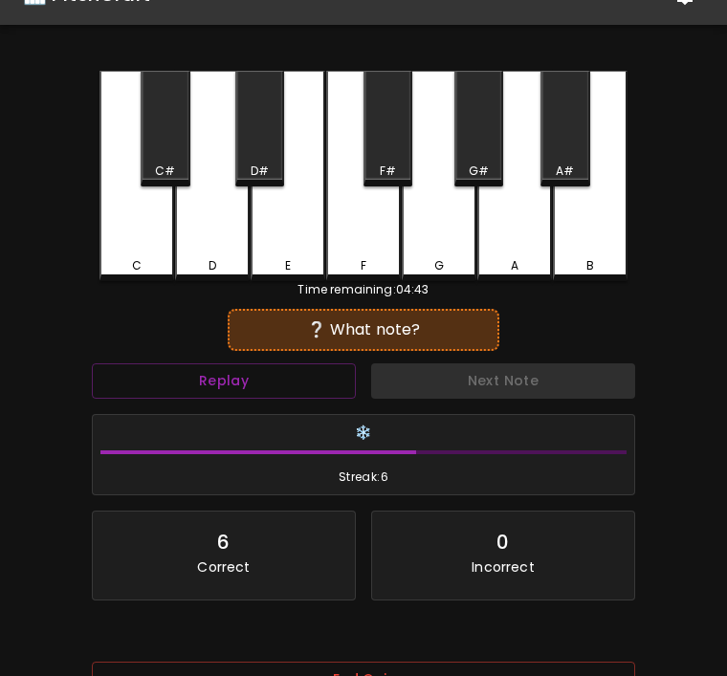
click at [93, 240] on div "C C# D D# E F F# G G# A A# B Time remaining: 04:43 ❔ What note? Replay Next Not…" at bounding box center [364, 397] width 574 height 653
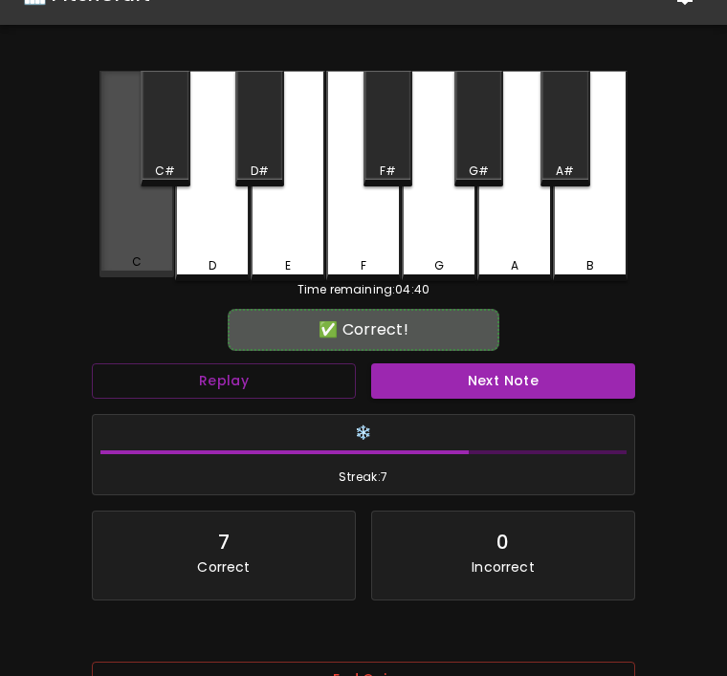
click at [129, 241] on div "C" at bounding box center [137, 174] width 75 height 207
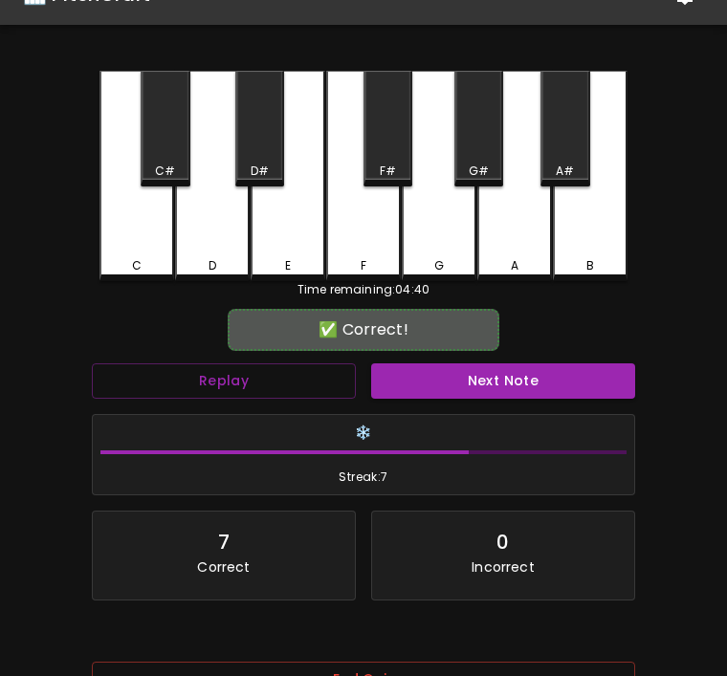
click at [521, 374] on button "Next Note" at bounding box center [503, 381] width 264 height 35
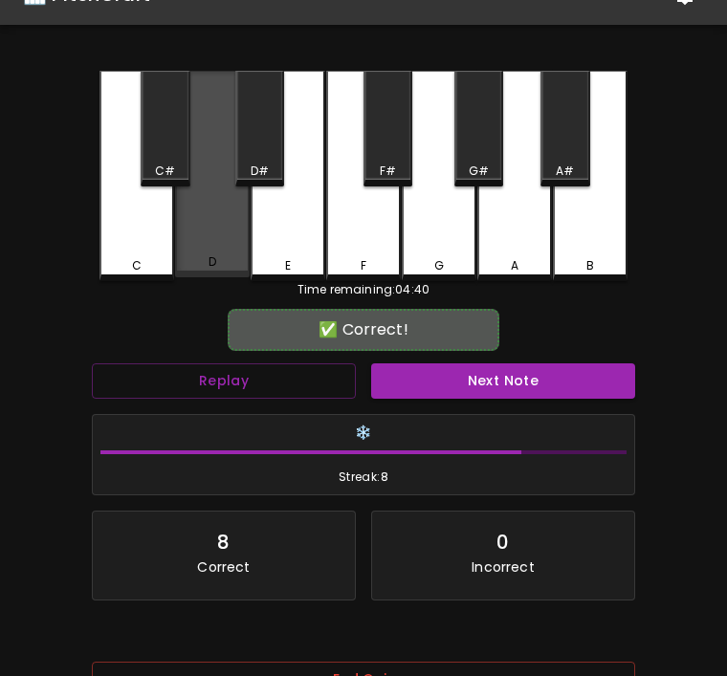
click at [219, 245] on div "D" at bounding box center [212, 174] width 75 height 207
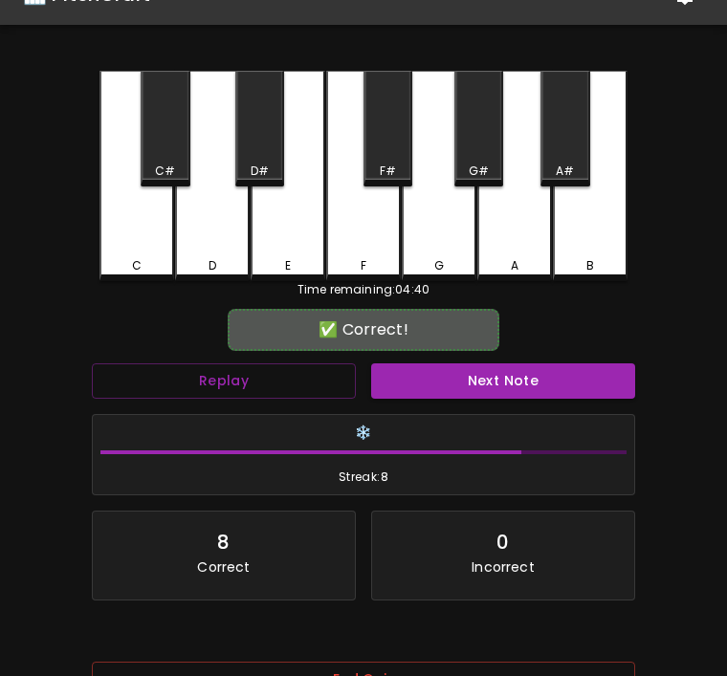
click at [523, 390] on button "Next Note" at bounding box center [503, 381] width 264 height 35
click at [120, 246] on div "C" at bounding box center [137, 176] width 75 height 210
click at [570, 386] on button "Next Note" at bounding box center [503, 381] width 264 height 35
click at [138, 246] on div "C" at bounding box center [137, 176] width 75 height 210
click at [548, 369] on button "Next Note" at bounding box center [503, 381] width 264 height 35
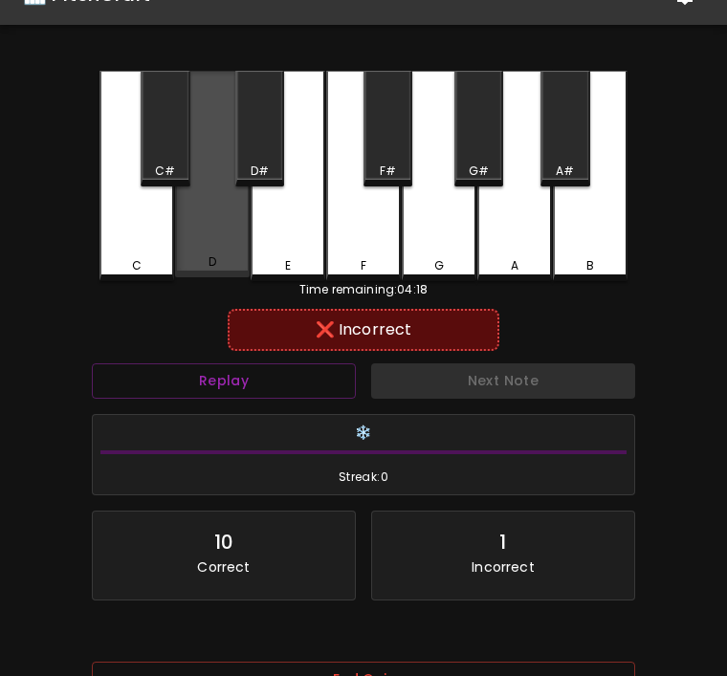
click at [232, 262] on div "D" at bounding box center [212, 262] width 71 height 17
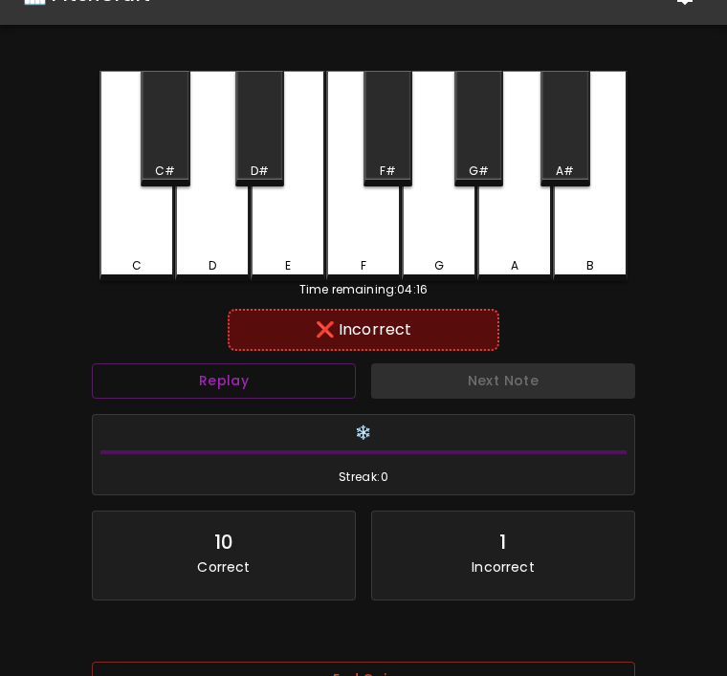
click at [500, 403] on div "Next Note" at bounding box center [503, 381] width 279 height 51
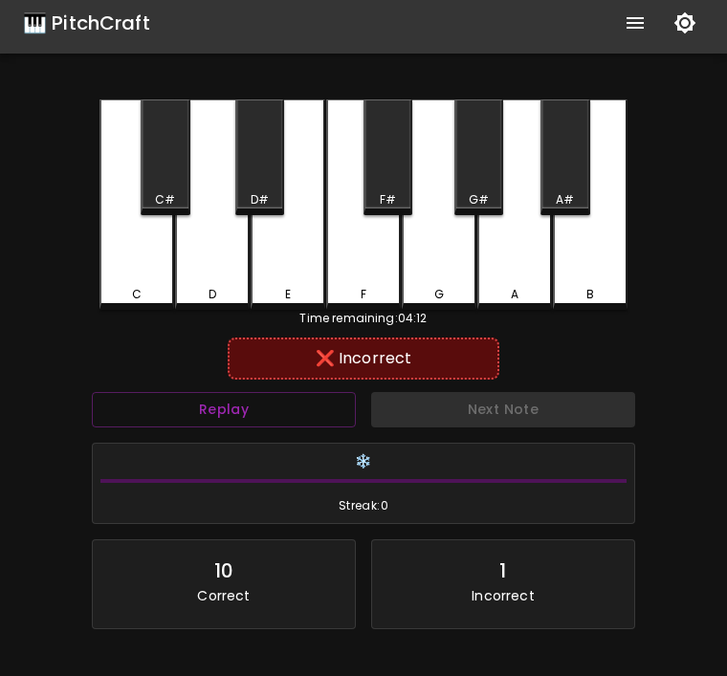
scroll to position [8, 0]
click at [570, 422] on div "Next Note" at bounding box center [503, 410] width 279 height 51
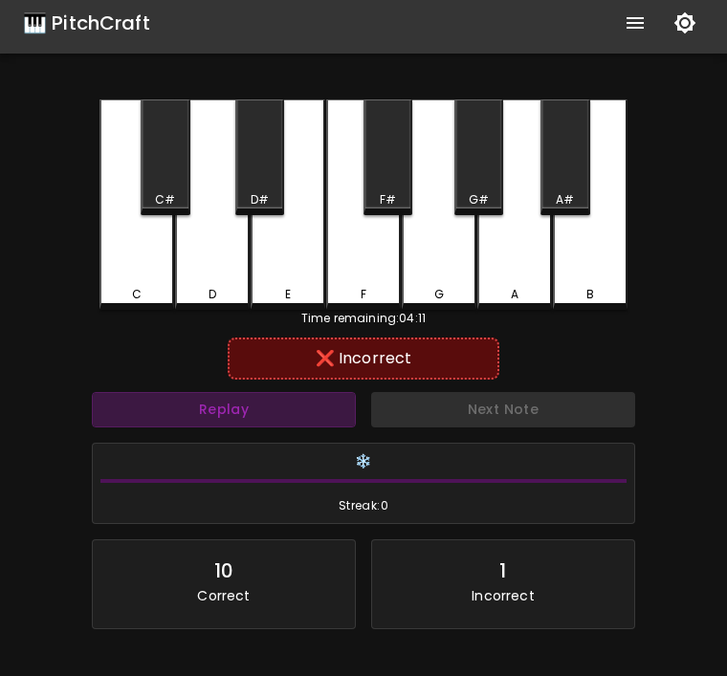
click at [253, 423] on button "Replay" at bounding box center [224, 409] width 264 height 35
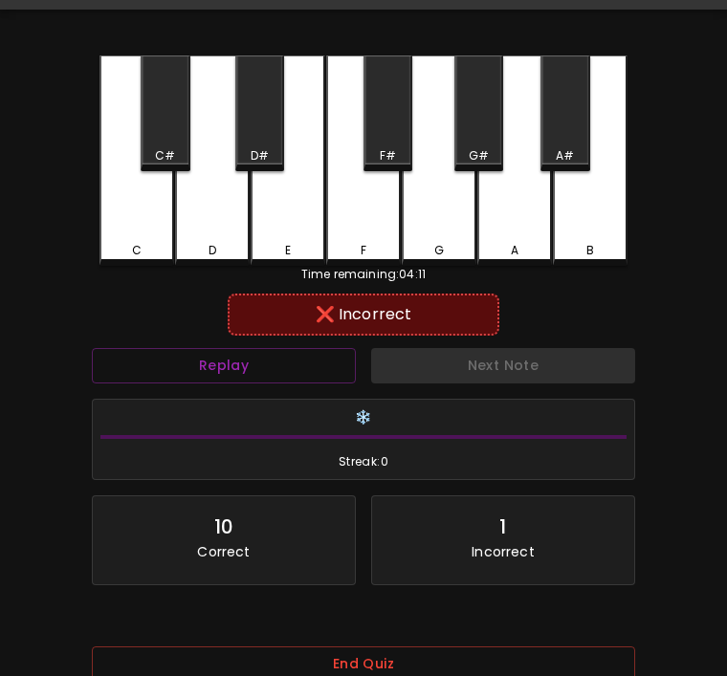
scroll to position [104, 0]
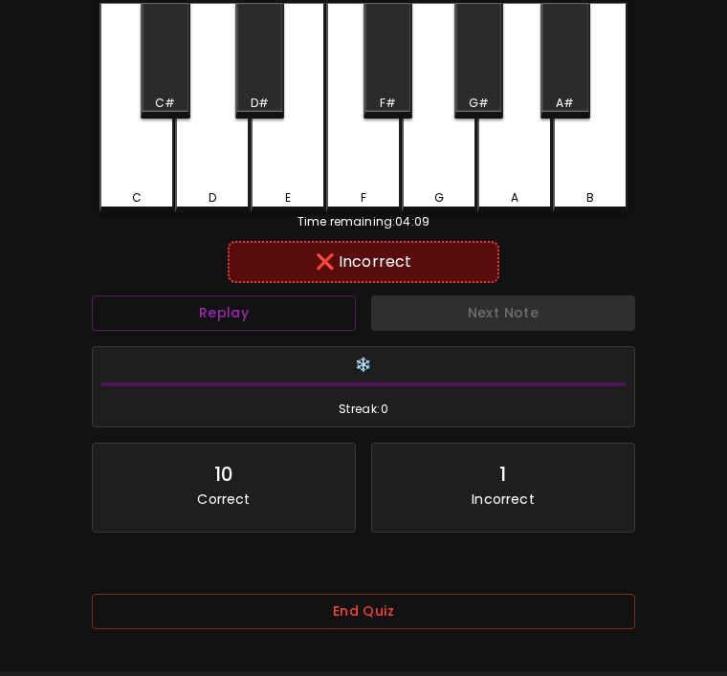
click at [295, 323] on button "Replay" at bounding box center [224, 313] width 264 height 35
click at [188, 174] on div "D" at bounding box center [212, 108] width 75 height 210
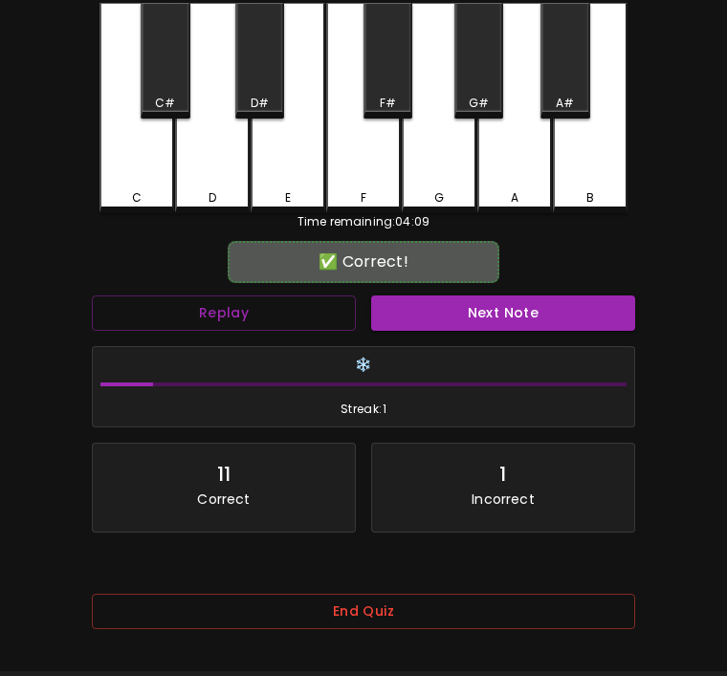
click at [144, 182] on div "C" at bounding box center [137, 108] width 75 height 210
click at [494, 310] on button "Next Note" at bounding box center [503, 313] width 264 height 35
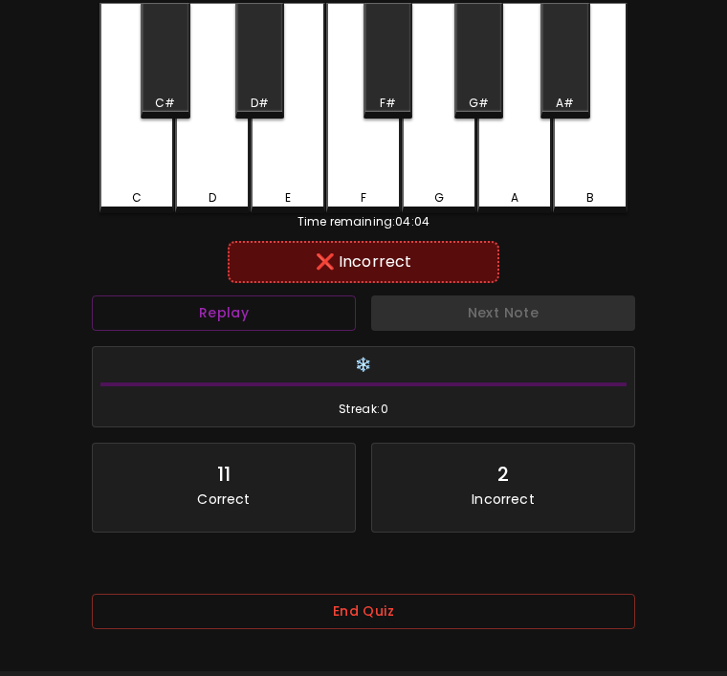
click at [148, 153] on div "C" at bounding box center [137, 108] width 75 height 210
